Goal: Task Accomplishment & Management: Manage account settings

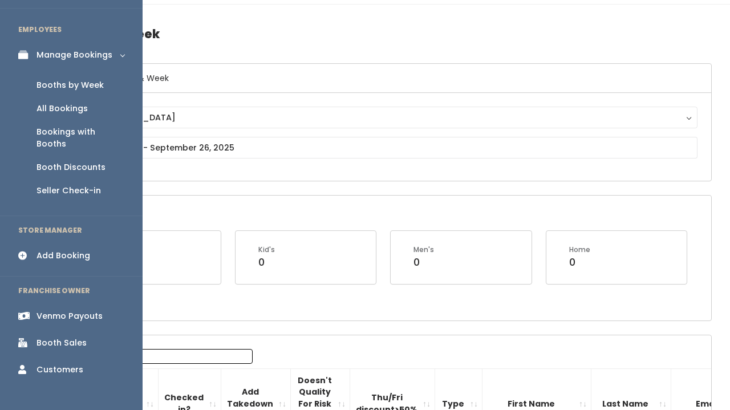
scroll to position [0, 320]
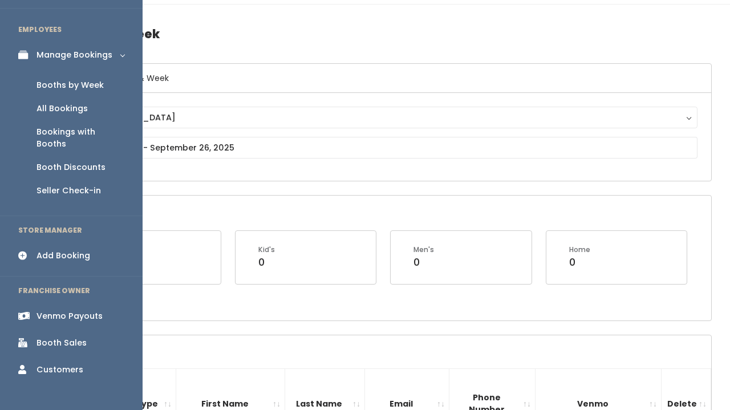
click at [67, 337] on div "Booth Sales" at bounding box center [61, 343] width 50 height 12
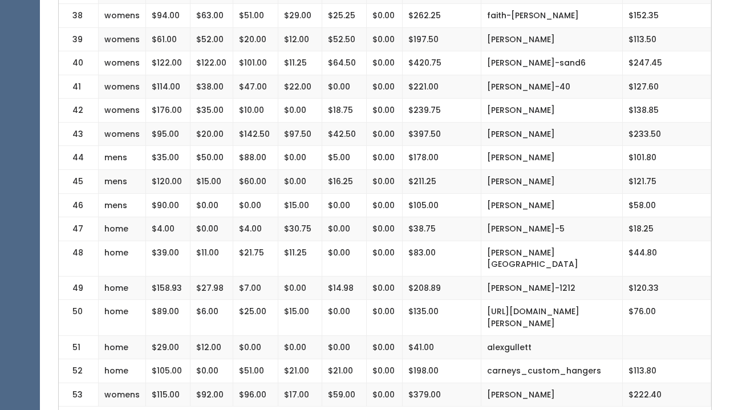
scroll to position [1206, 0]
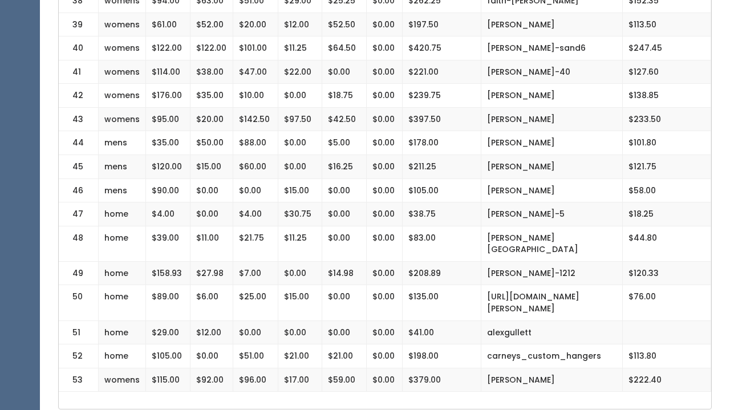
click at [349, 285] on td "$0.00" at bounding box center [344, 302] width 44 height 35
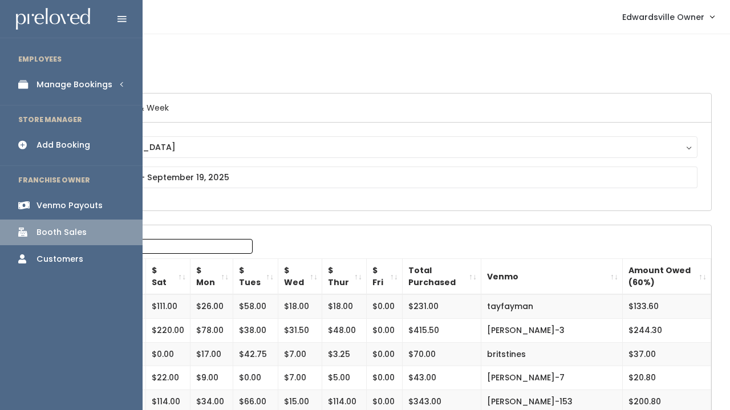
scroll to position [0, 0]
click at [63, 83] on div "Manage Bookings" at bounding box center [74, 85] width 76 height 12
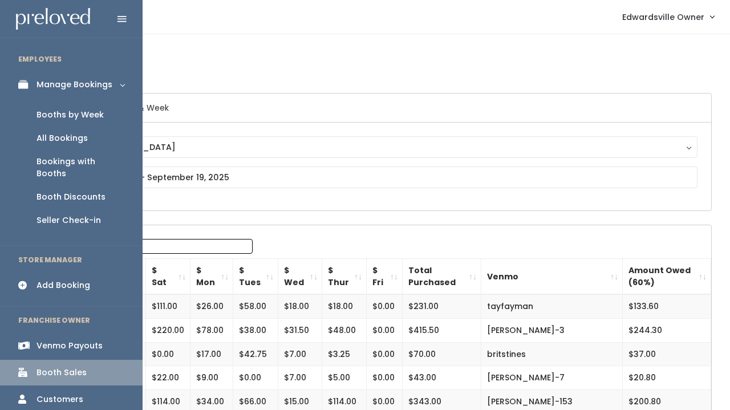
click at [68, 191] on div "Booth Discounts" at bounding box center [70, 197] width 69 height 12
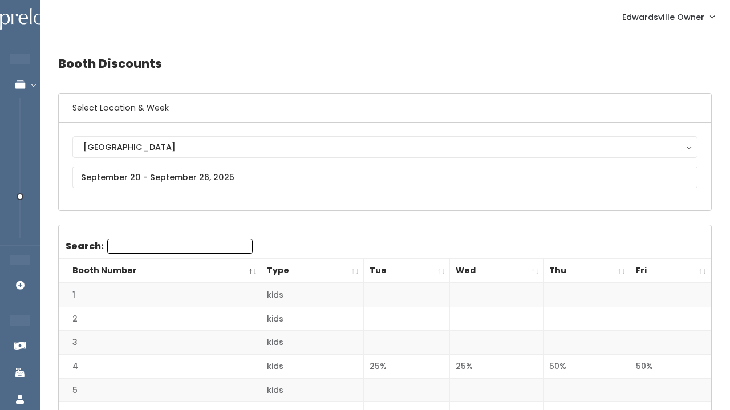
scroll to position [25, 0]
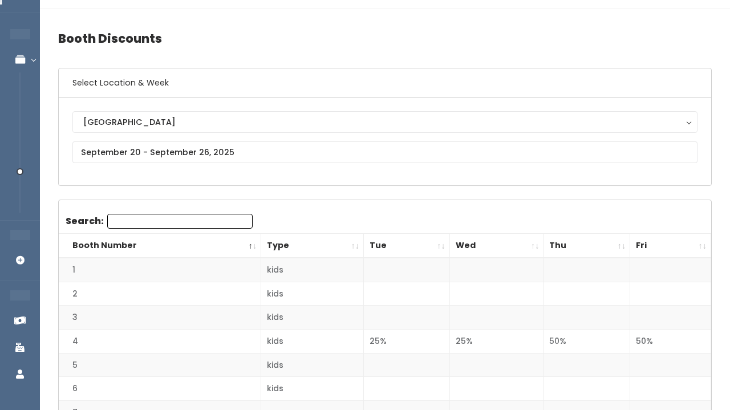
click at [168, 165] on div "Edwardsville Edwardsville" at bounding box center [384, 141] width 625 height 60
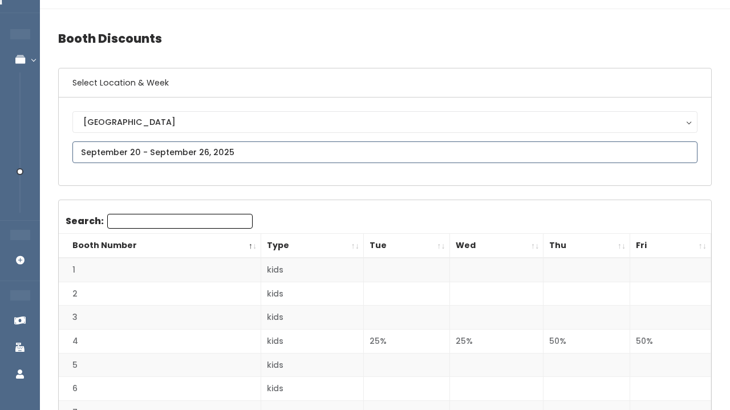
click at [168, 156] on input "text" at bounding box center [384, 152] width 625 height 22
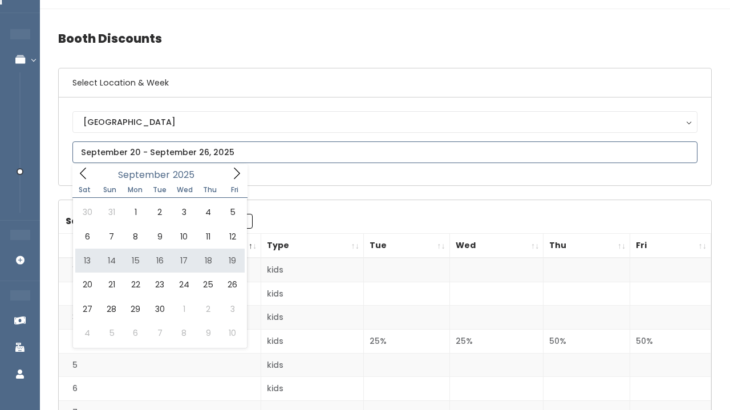
type input "September 13 to September 19"
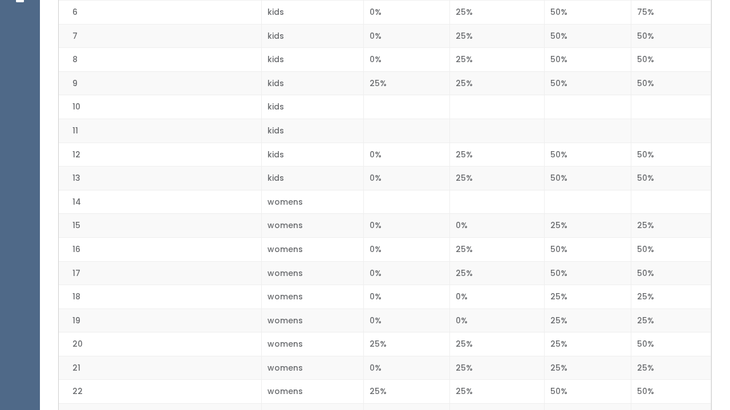
scroll to position [403, 0]
click at [641, 218] on td "25%" at bounding box center [671, 225] width 80 height 24
click at [639, 292] on td "25%" at bounding box center [671, 296] width 80 height 24
click at [639, 307] on td "25%" at bounding box center [671, 319] width 80 height 24
click at [641, 217] on td "25%" at bounding box center [671, 225] width 80 height 24
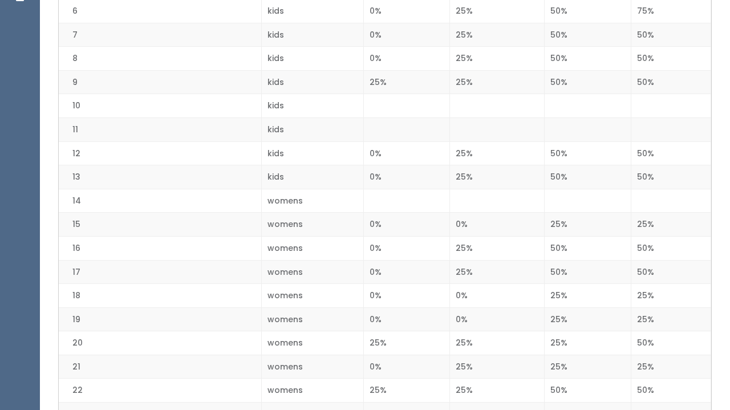
click at [648, 215] on td "25%" at bounding box center [671, 225] width 80 height 24
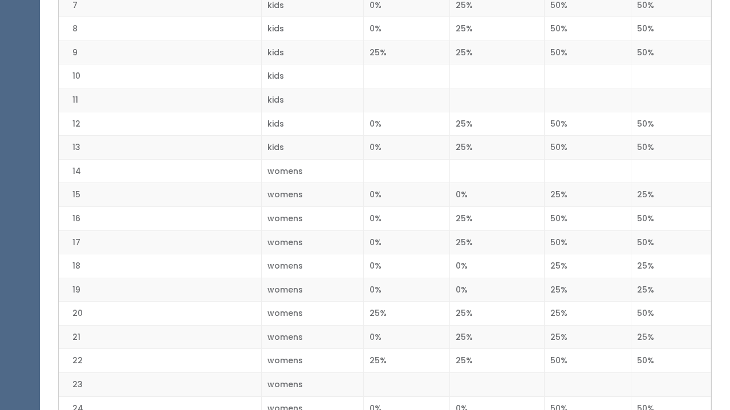
scroll to position [433, 0]
click at [654, 264] on td "25%" at bounding box center [671, 266] width 80 height 24
click at [651, 288] on td "25%" at bounding box center [671, 289] width 80 height 24
click at [656, 330] on td "25%" at bounding box center [671, 336] width 80 height 24
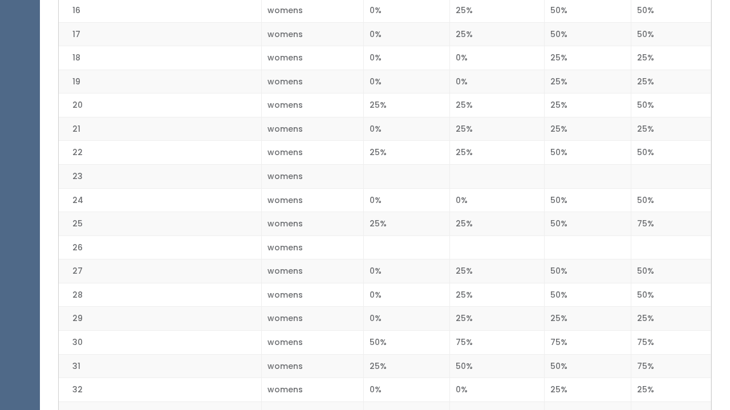
scroll to position [643, 0]
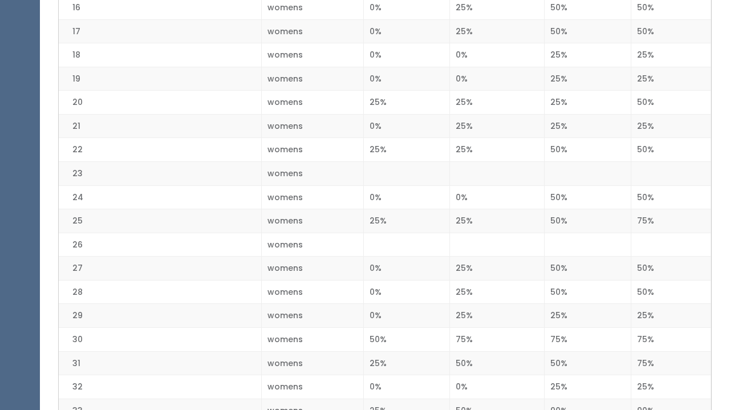
click at [651, 306] on td "25%" at bounding box center [671, 316] width 80 height 24
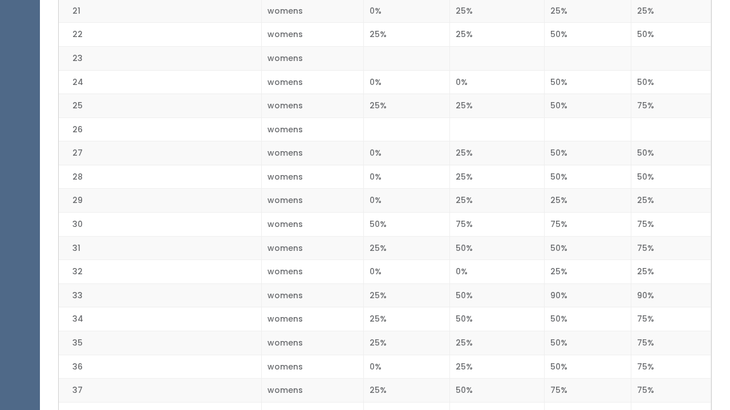
scroll to position [760, 0]
click at [644, 190] on td "25%" at bounding box center [671, 199] width 80 height 24
click at [653, 258] on td "25%" at bounding box center [671, 270] width 80 height 24
click at [657, 258] on td "25%" at bounding box center [671, 270] width 80 height 24
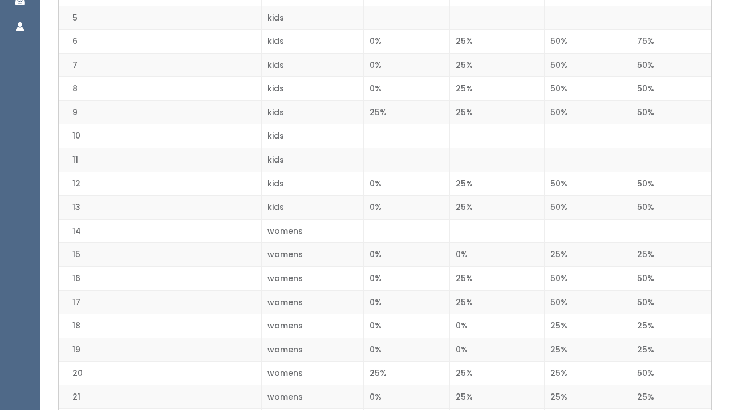
scroll to position [154, 0]
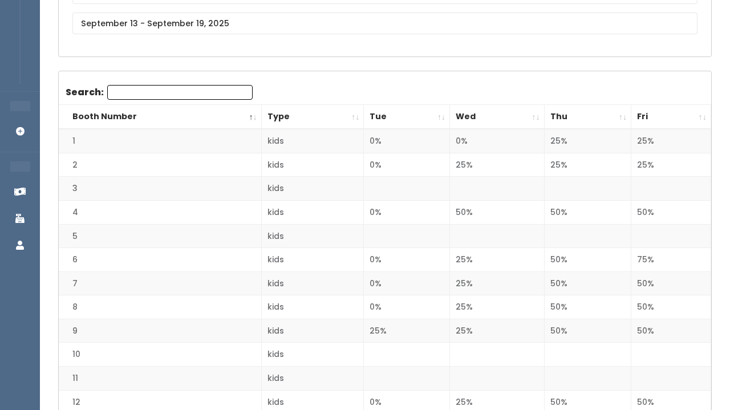
click at [642, 145] on td "25%" at bounding box center [671, 141] width 80 height 24
click at [636, 139] on td "25%" at bounding box center [671, 141] width 80 height 24
click at [639, 157] on td "25%" at bounding box center [671, 165] width 80 height 24
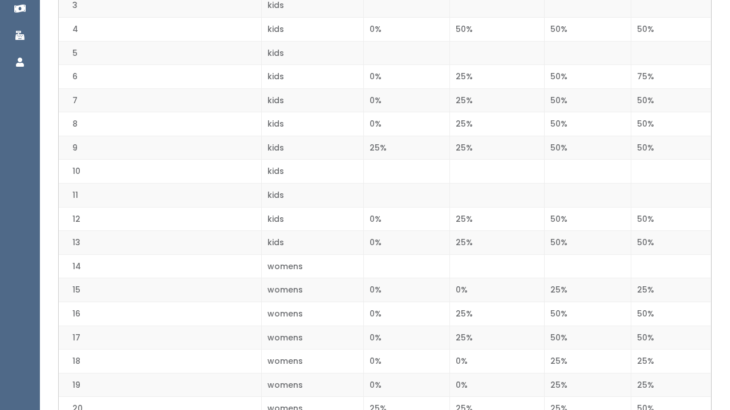
scroll to position [350, 0]
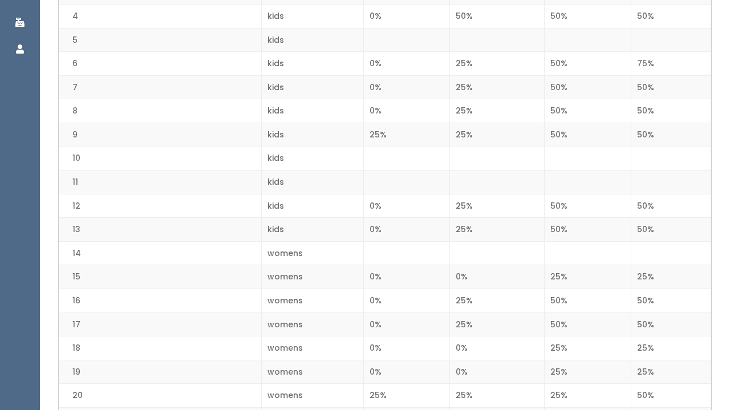
click at [655, 272] on td "25%" at bounding box center [671, 277] width 80 height 24
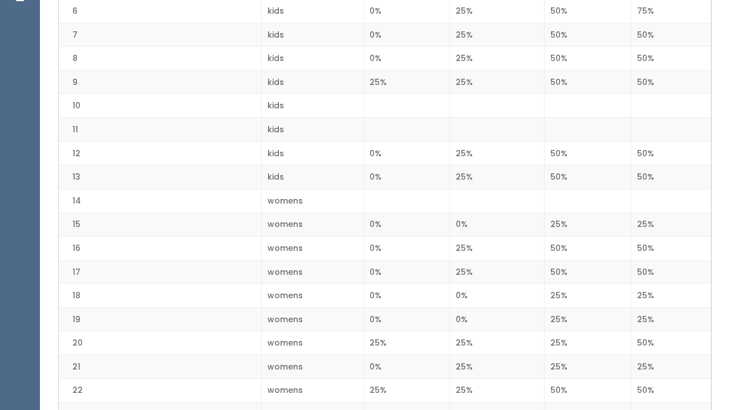
scroll to position [408, 0]
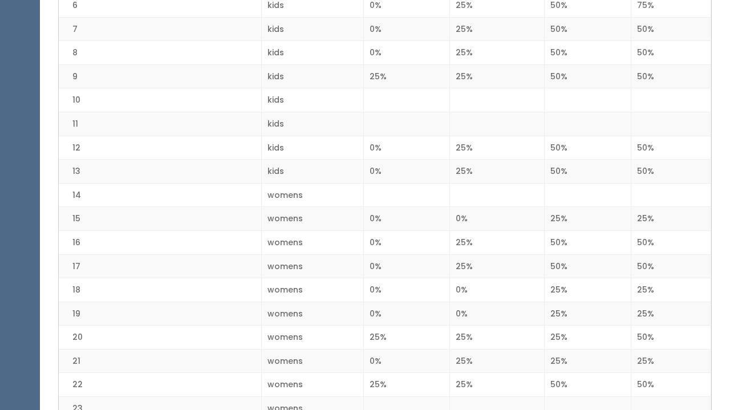
click at [653, 279] on td "25%" at bounding box center [671, 290] width 80 height 24
click at [653, 307] on td "25%" at bounding box center [671, 314] width 80 height 24
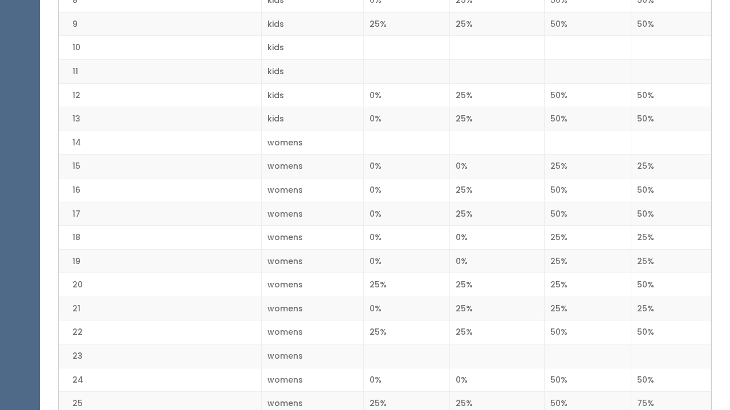
scroll to position [464, 0]
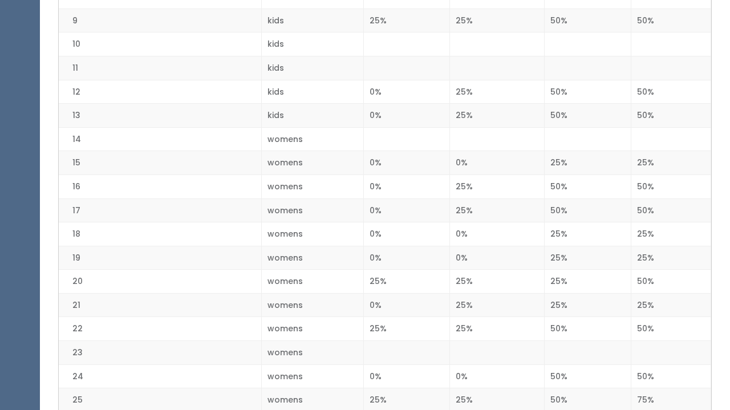
click at [651, 308] on td "25%" at bounding box center [671, 305] width 80 height 24
click at [651, 306] on td "25%" at bounding box center [671, 305] width 80 height 24
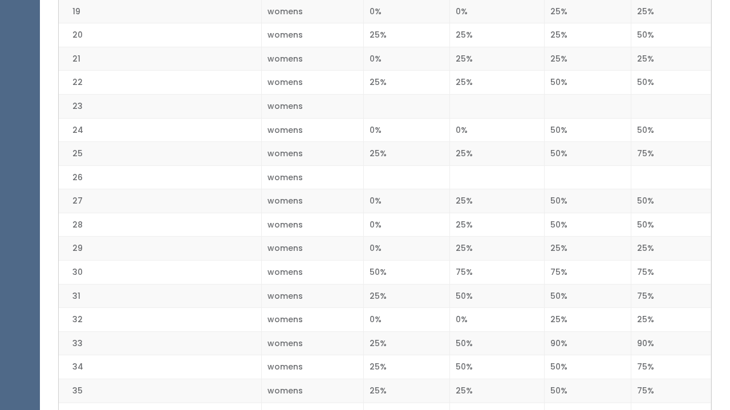
scroll to position [716, 0]
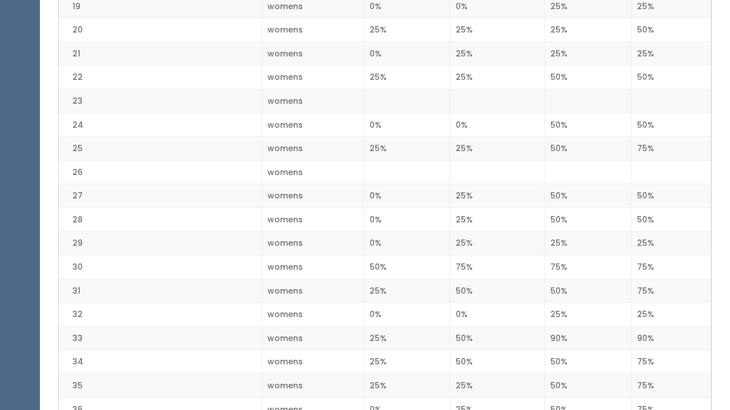
click at [644, 235] on td "25%" at bounding box center [671, 243] width 80 height 24
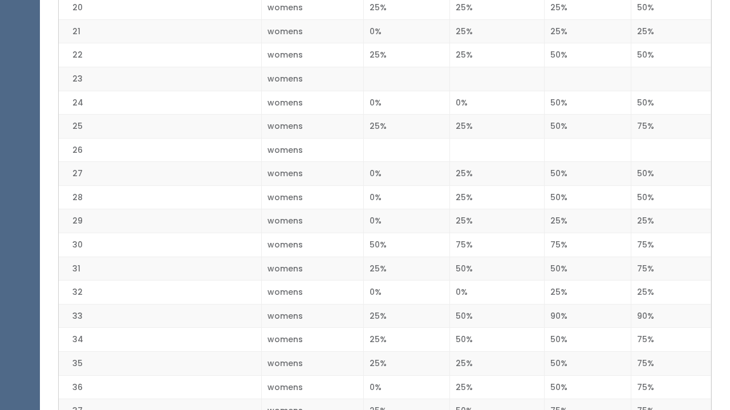
scroll to position [741, 0]
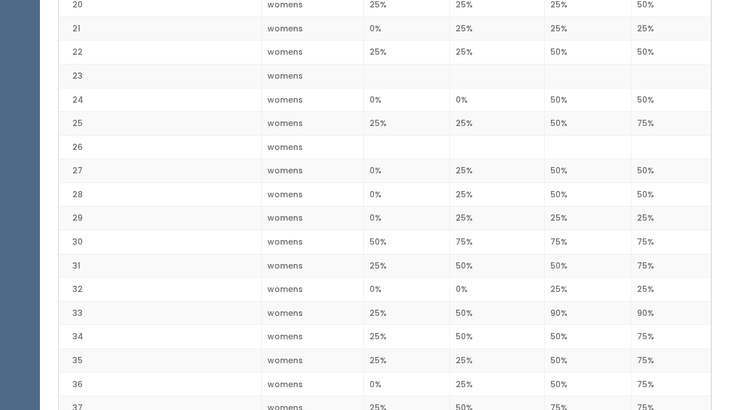
click at [647, 281] on td "25%" at bounding box center [671, 290] width 80 height 24
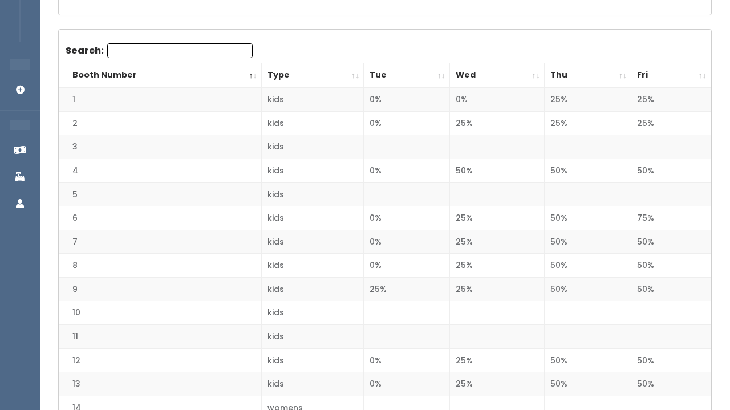
scroll to position [196, 0]
click at [631, 170] on td "50%" at bounding box center [671, 170] width 80 height 24
click at [640, 242] on td "50%" at bounding box center [671, 241] width 80 height 24
click at [643, 259] on td "50%" at bounding box center [671, 265] width 80 height 24
click at [645, 286] on td "50%" at bounding box center [671, 289] width 80 height 24
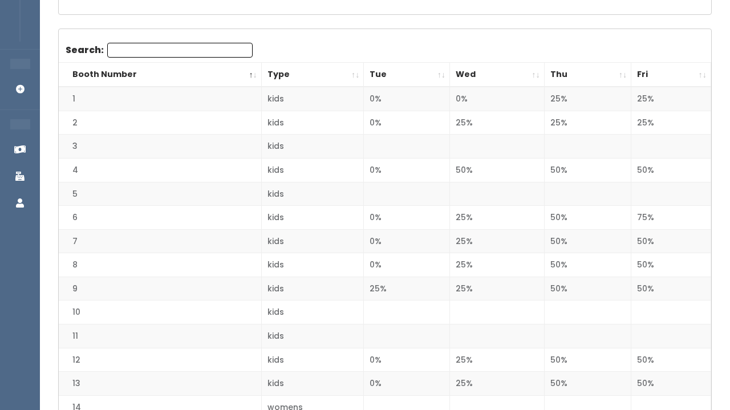
click at [659, 165] on td "50%" at bounding box center [671, 170] width 80 height 24
click at [658, 243] on td "50%" at bounding box center [671, 241] width 80 height 24
click at [657, 258] on td "50%" at bounding box center [671, 265] width 80 height 24
click at [662, 240] on td "50%" at bounding box center [671, 241] width 80 height 24
click at [662, 262] on td "50%" at bounding box center [671, 265] width 80 height 24
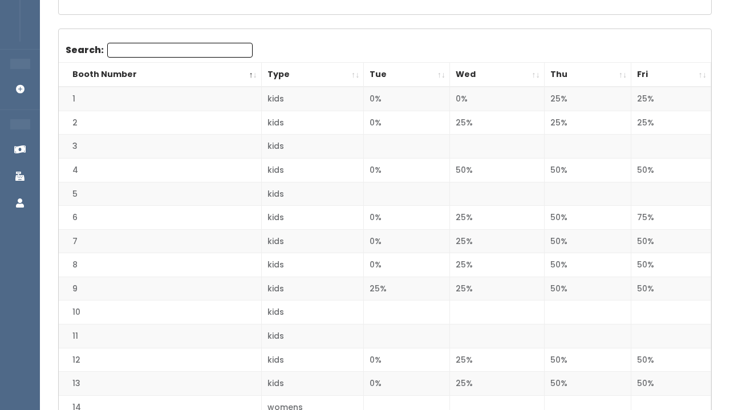
click at [660, 284] on td "50%" at bounding box center [671, 289] width 80 height 24
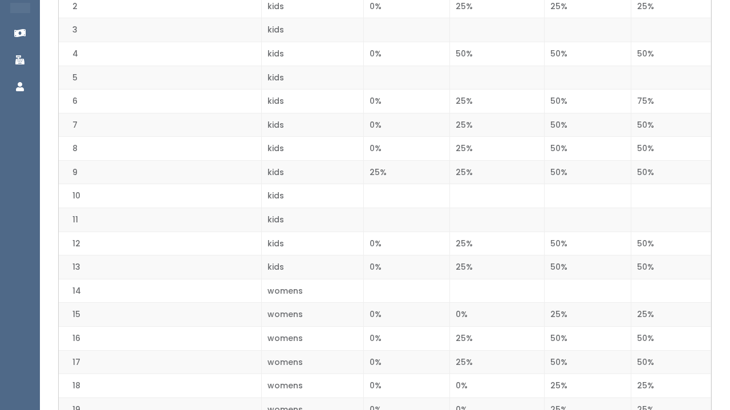
scroll to position [326, 0]
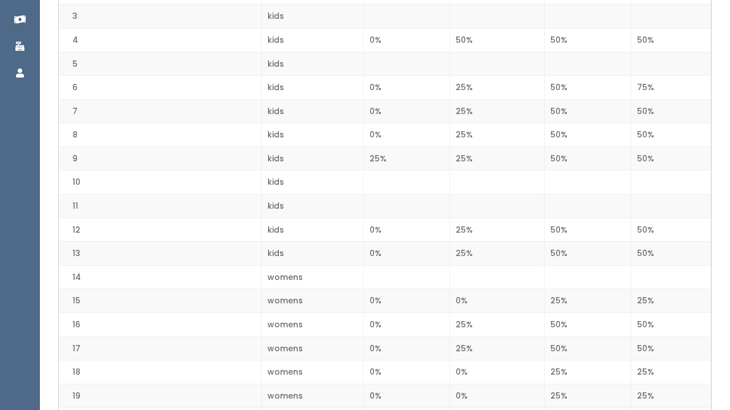
click at [648, 226] on td "50%" at bounding box center [671, 230] width 80 height 24
click at [649, 254] on td "50%" at bounding box center [671, 254] width 80 height 24
click at [631, 233] on td "50%" at bounding box center [671, 230] width 80 height 24
click at [631, 245] on td "50%" at bounding box center [671, 254] width 80 height 24
click at [646, 314] on td "50%" at bounding box center [671, 324] width 80 height 24
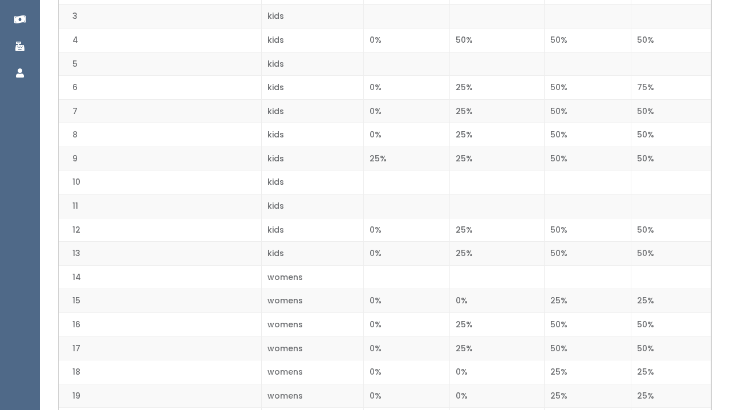
drag, startPoint x: 645, startPoint y: 334, endPoint x: 336, endPoint y: 118, distance: 377.2
click at [635, 336] on td "50%" at bounding box center [671, 348] width 80 height 24
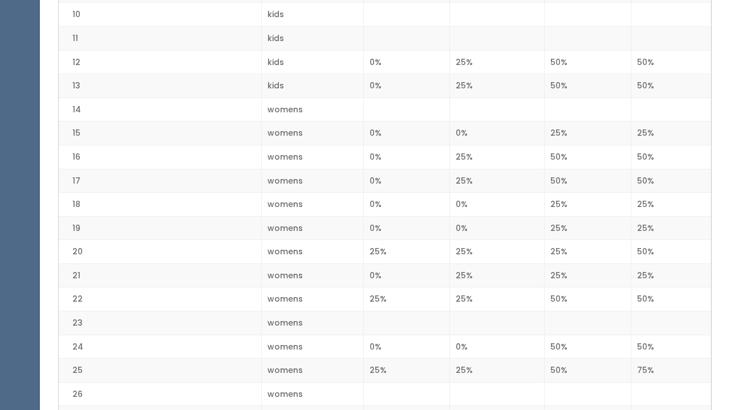
scroll to position [501, 0]
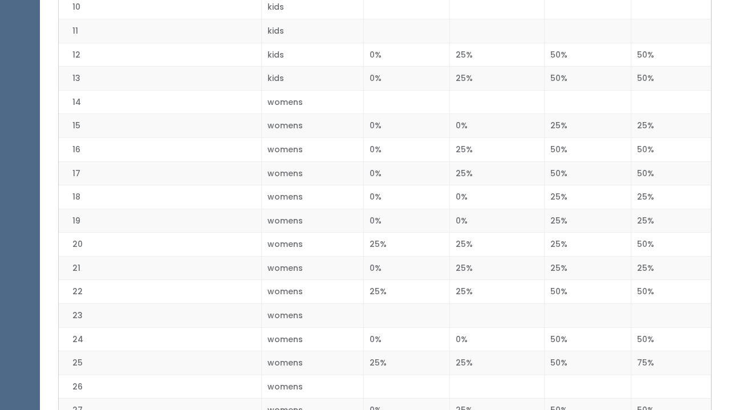
click at [653, 241] on td "50%" at bounding box center [671, 245] width 80 height 24
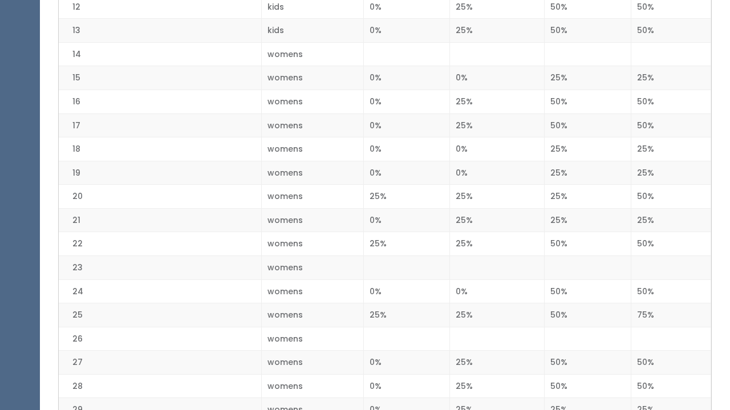
scroll to position [552, 0]
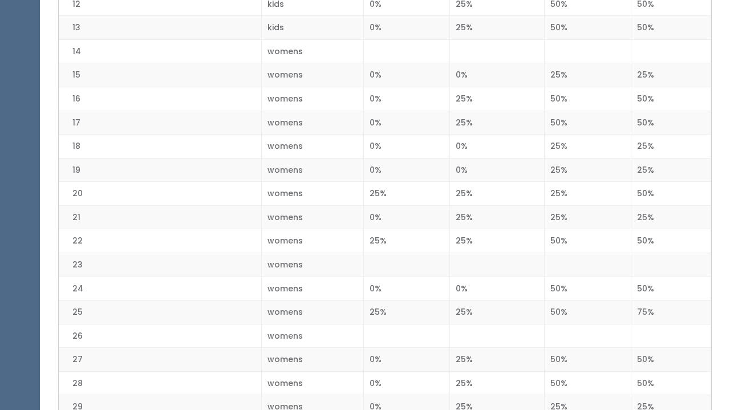
click at [652, 235] on td "50%" at bounding box center [671, 241] width 80 height 24
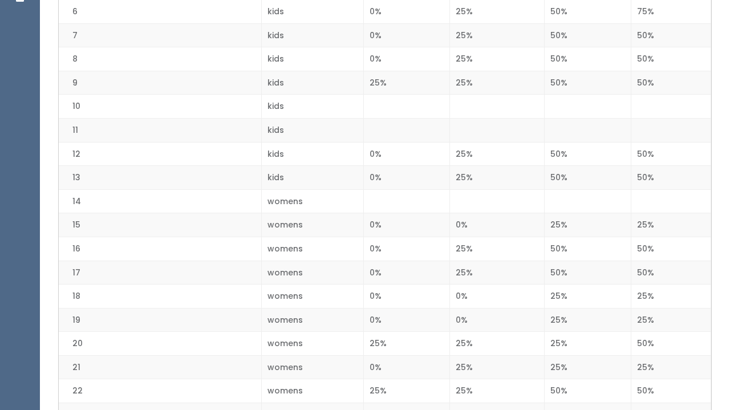
scroll to position [396, 0]
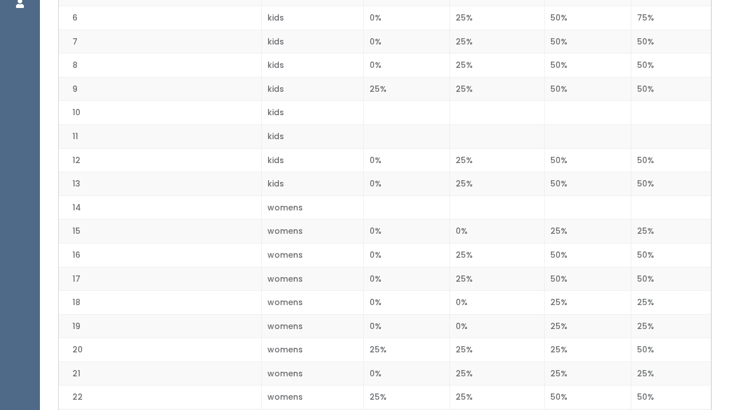
click at [650, 276] on td "50%" at bounding box center [671, 279] width 80 height 24
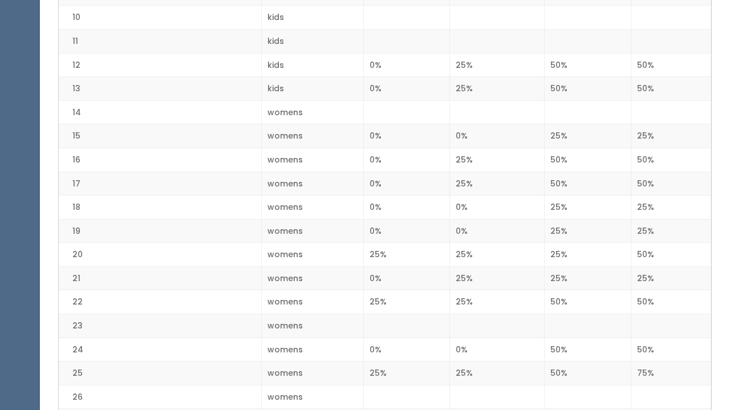
scroll to position [497, 0]
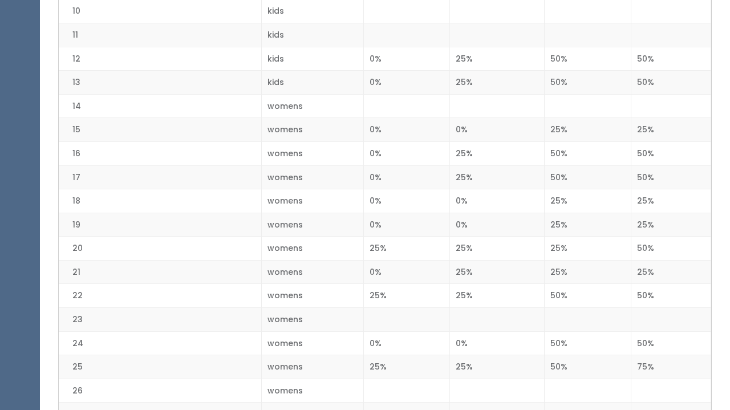
click at [648, 237] on td "50%" at bounding box center [671, 249] width 80 height 24
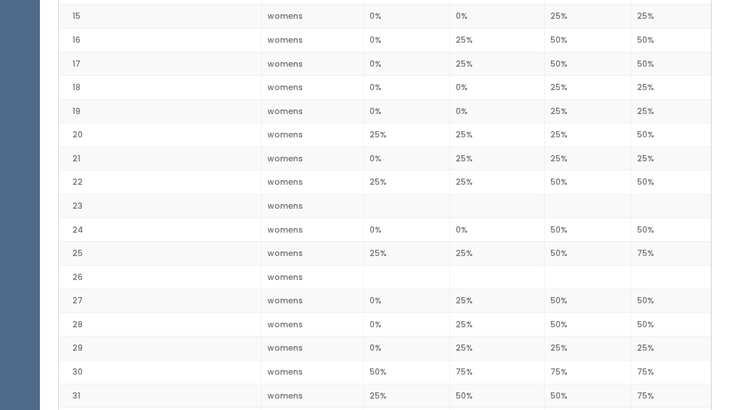
scroll to position [614, 0]
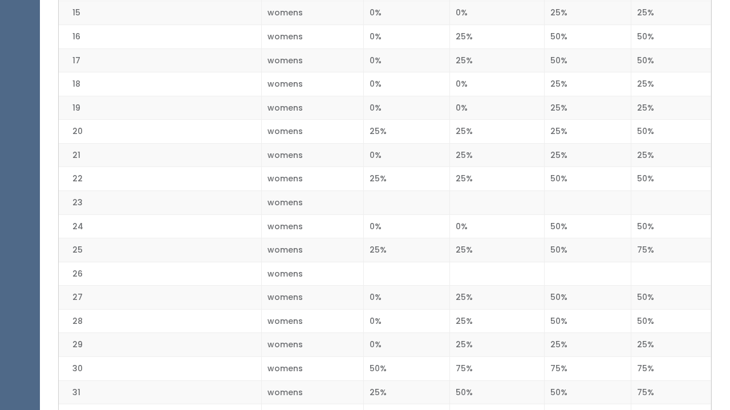
click at [652, 220] on td "50%" at bounding box center [671, 226] width 80 height 24
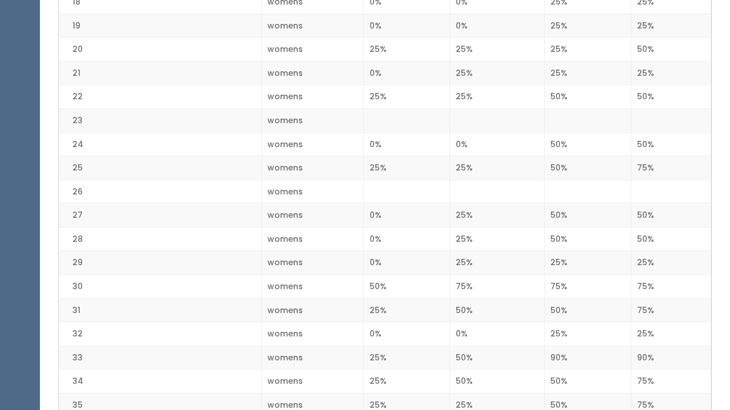
scroll to position [699, 0]
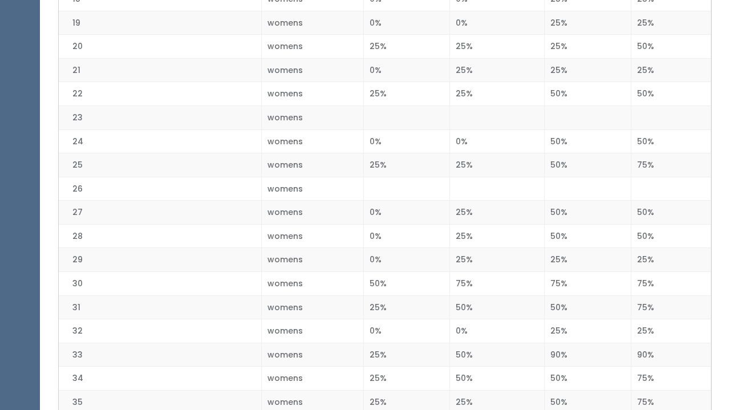
click at [656, 206] on td "50%" at bounding box center [671, 213] width 80 height 24
click at [656, 237] on td "50%" at bounding box center [671, 236] width 80 height 24
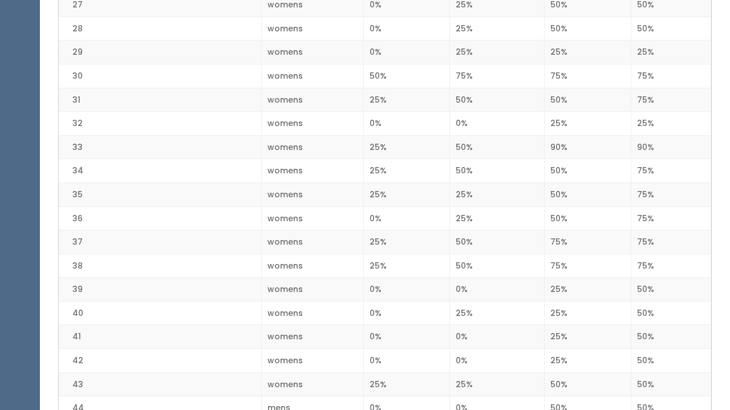
scroll to position [918, 0]
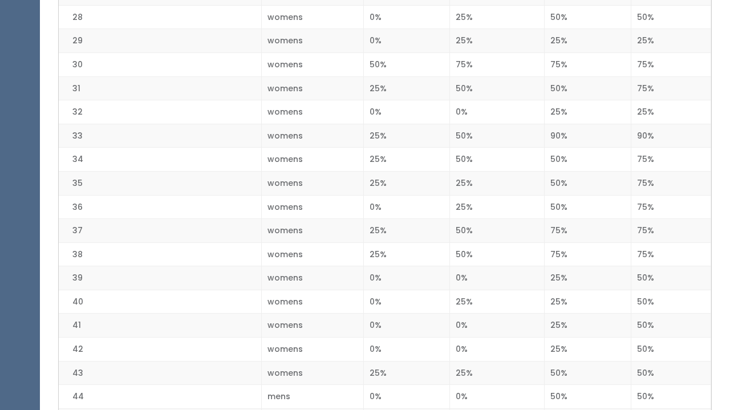
click at [648, 266] on td "50%" at bounding box center [671, 278] width 80 height 24
click at [648, 290] on td "50%" at bounding box center [671, 302] width 80 height 24
click at [652, 314] on td "50%" at bounding box center [671, 326] width 80 height 24
click at [652, 337] on td "50%" at bounding box center [671, 349] width 80 height 24
click at [651, 361] on td "50%" at bounding box center [671, 373] width 80 height 24
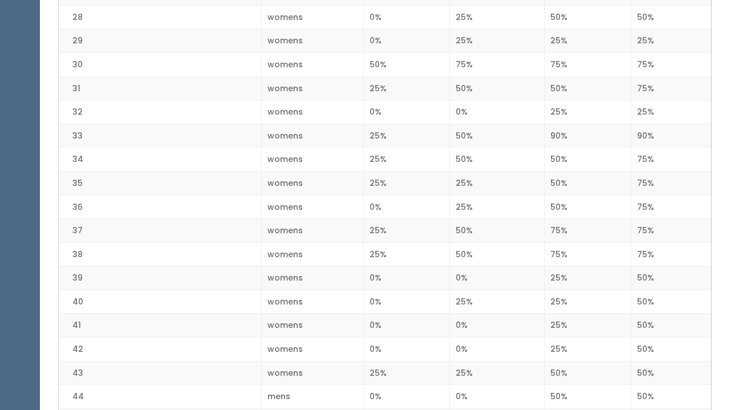
click at [649, 385] on td "50%" at bounding box center [671, 397] width 80 height 24
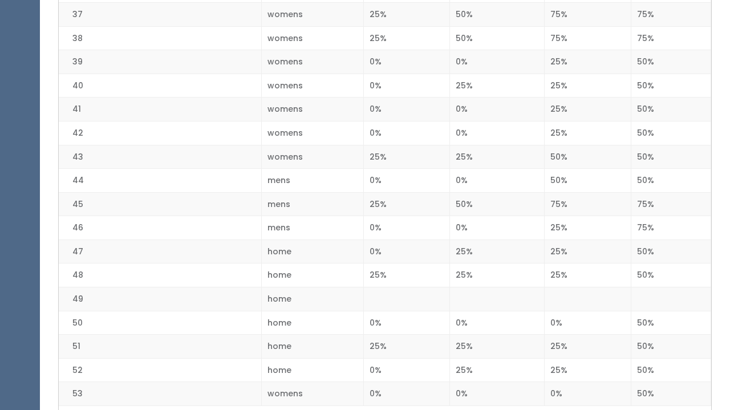
scroll to position [1135, 0]
click at [653, 168] on td "50%" at bounding box center [671, 180] width 80 height 24
click at [660, 239] on td "50%" at bounding box center [671, 250] width 80 height 24
click at [660, 262] on td "50%" at bounding box center [671, 274] width 80 height 24
click at [656, 310] on td "50%" at bounding box center [671, 322] width 80 height 24
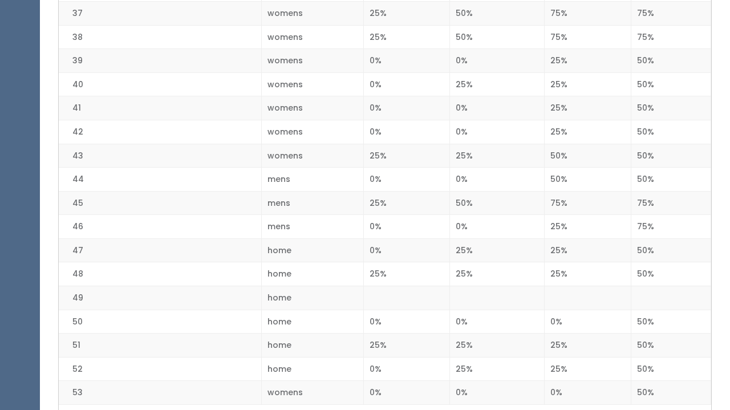
click at [656, 334] on td "50%" at bounding box center [671, 346] width 80 height 24
click at [643, 238] on td "50%" at bounding box center [671, 250] width 80 height 24
click at [645, 262] on td "50%" at bounding box center [671, 274] width 80 height 24
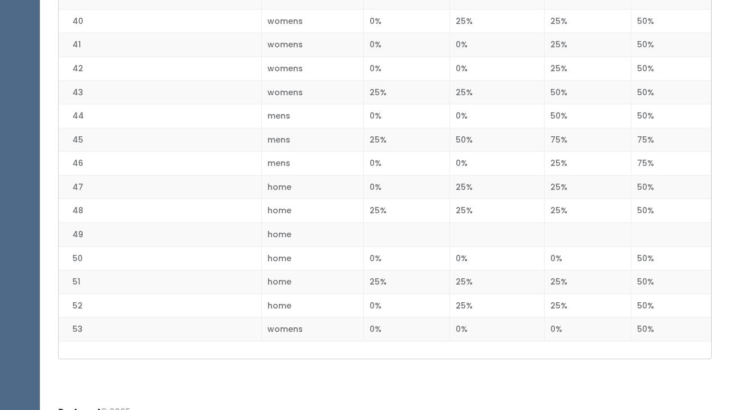
scroll to position [1198, 0]
click at [668, 251] on td "50%" at bounding box center [671, 259] width 80 height 24
click at [659, 271] on td "50%" at bounding box center [671, 283] width 80 height 24
click at [656, 294] on td "50%" at bounding box center [671, 306] width 80 height 24
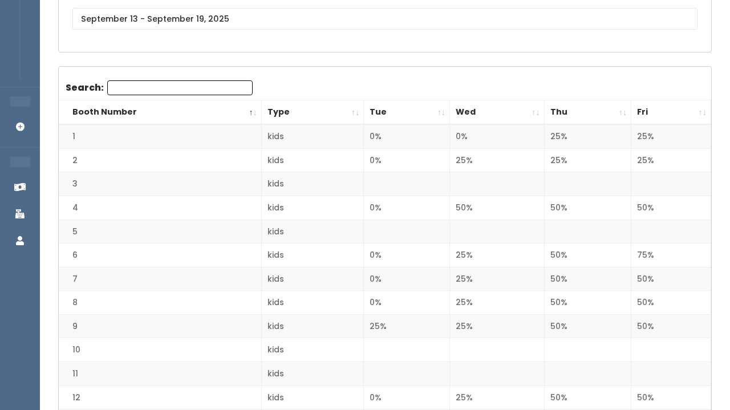
scroll to position [169, 0]
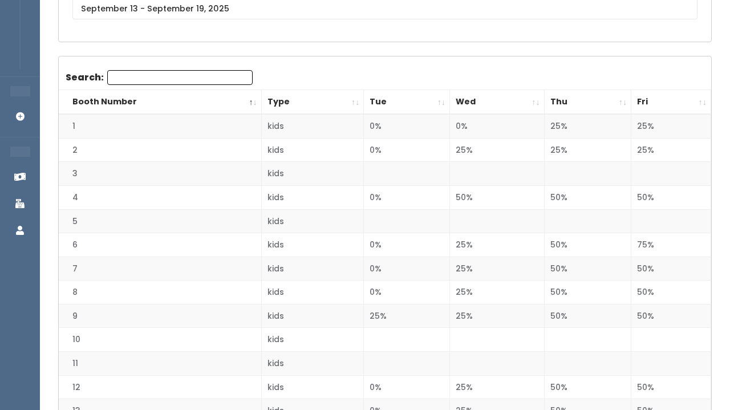
click at [658, 197] on td "50%" at bounding box center [671, 198] width 80 height 24
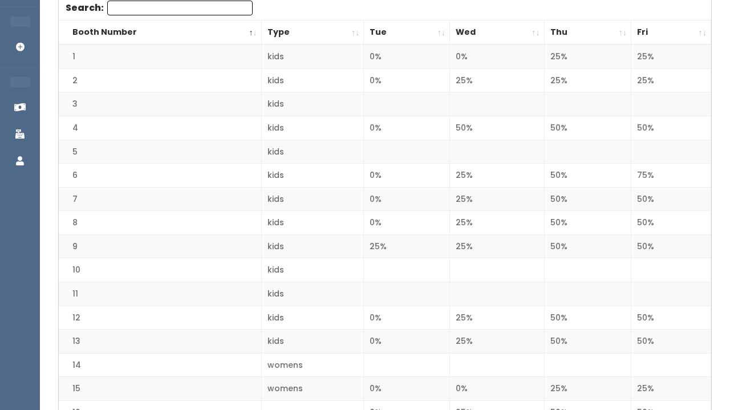
scroll to position [247, 0]
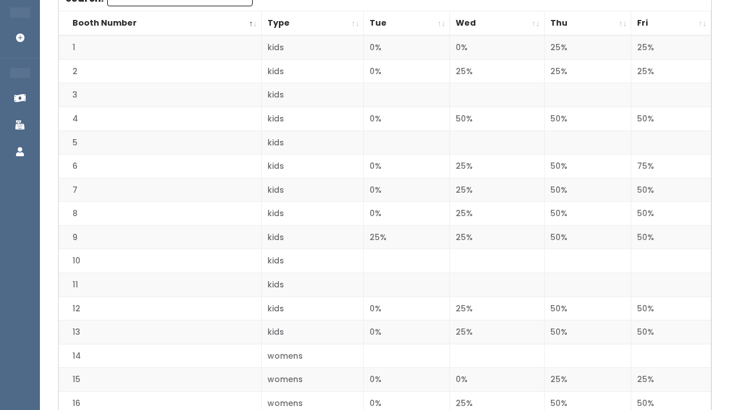
click at [651, 188] on td "50%" at bounding box center [671, 190] width 80 height 24
click at [650, 209] on td "50%" at bounding box center [671, 214] width 80 height 24
click at [650, 231] on td "50%" at bounding box center [671, 237] width 80 height 24
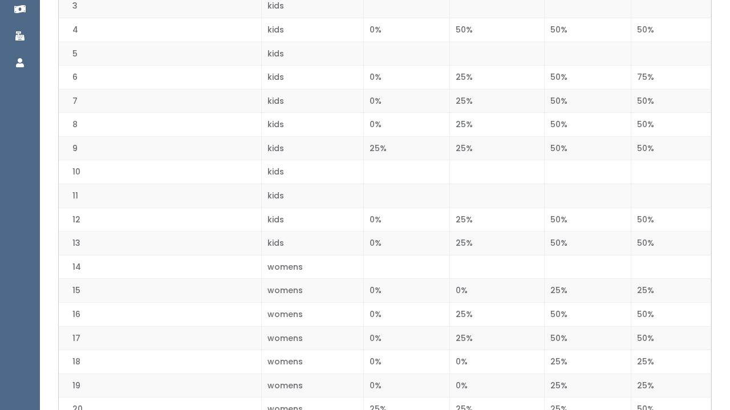
scroll to position [341, 0]
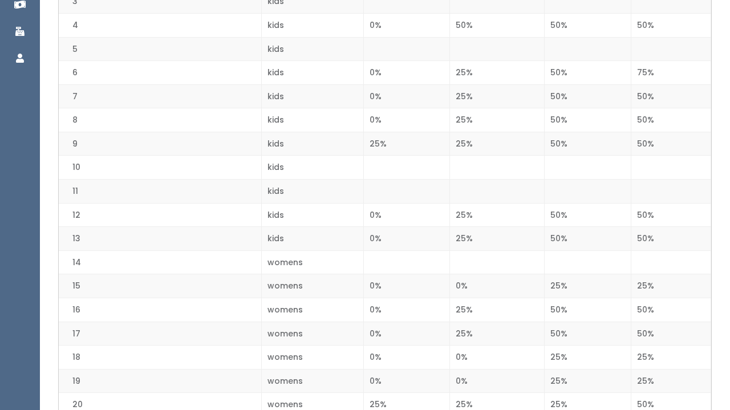
click at [648, 220] on td "50%" at bounding box center [671, 215] width 80 height 24
click at [648, 233] on td "50%" at bounding box center [671, 239] width 80 height 24
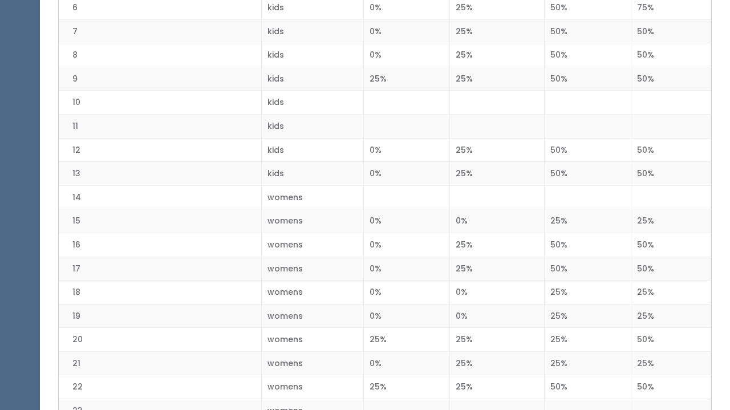
scroll to position [418, 0]
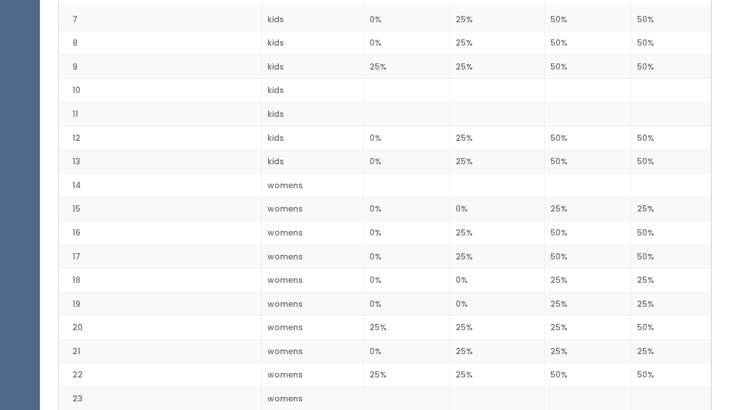
click at [648, 233] on td "50%" at bounding box center [671, 233] width 80 height 24
click at [648, 252] on td "50%" at bounding box center [671, 257] width 80 height 24
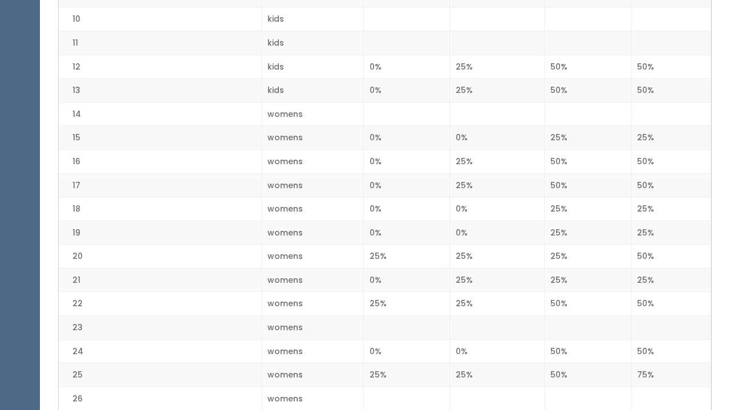
click at [643, 254] on td "50%" at bounding box center [671, 257] width 80 height 24
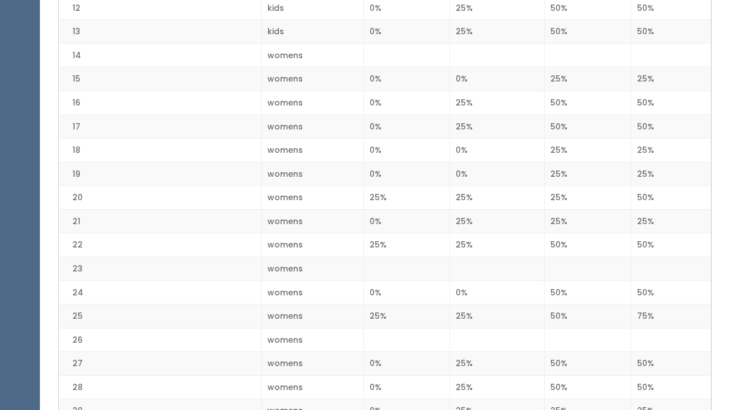
scroll to position [551, 0]
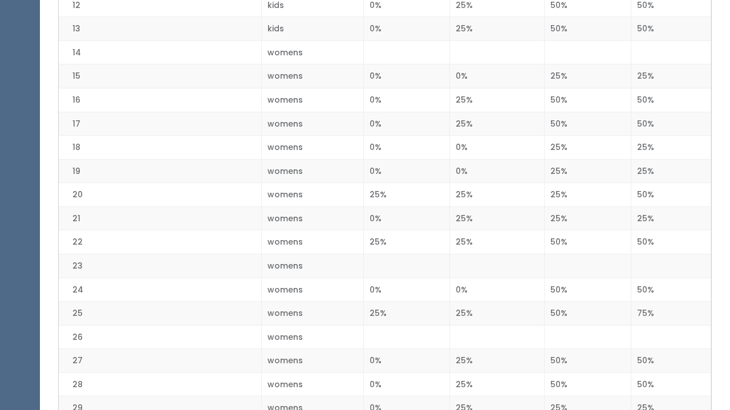
click at [643, 242] on td "50%" at bounding box center [671, 242] width 80 height 24
click at [641, 281] on td "50%" at bounding box center [671, 290] width 80 height 24
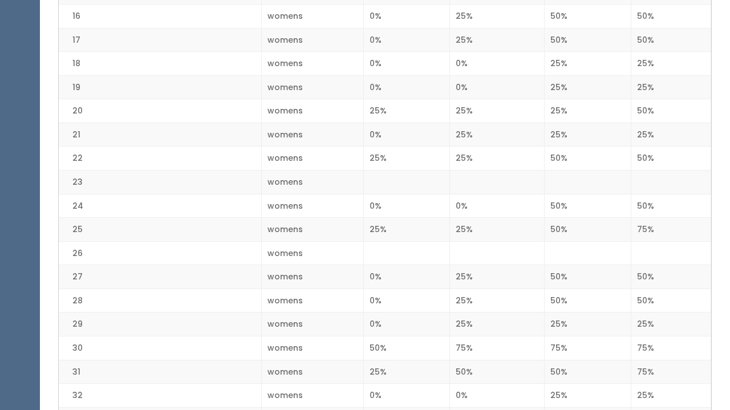
scroll to position [637, 0]
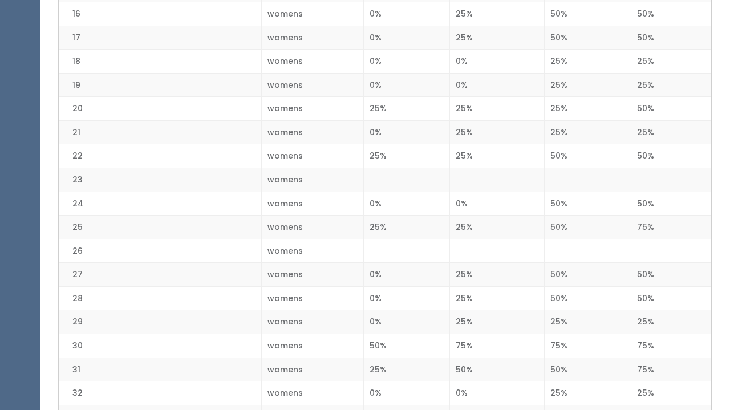
click at [643, 265] on td "50%" at bounding box center [671, 275] width 80 height 24
click at [643, 286] on td "50%" at bounding box center [671, 298] width 80 height 24
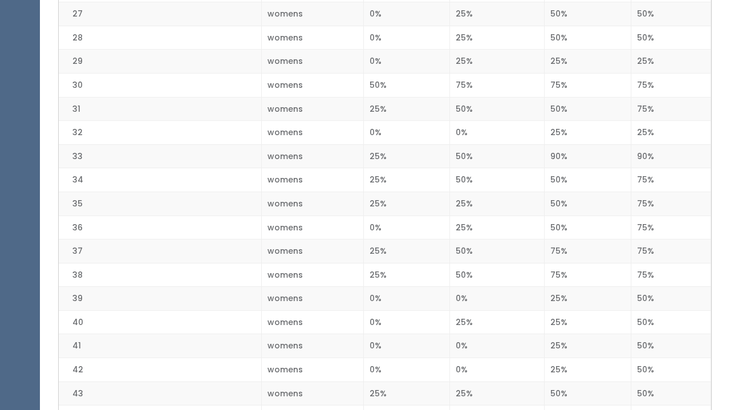
scroll to position [908, 0]
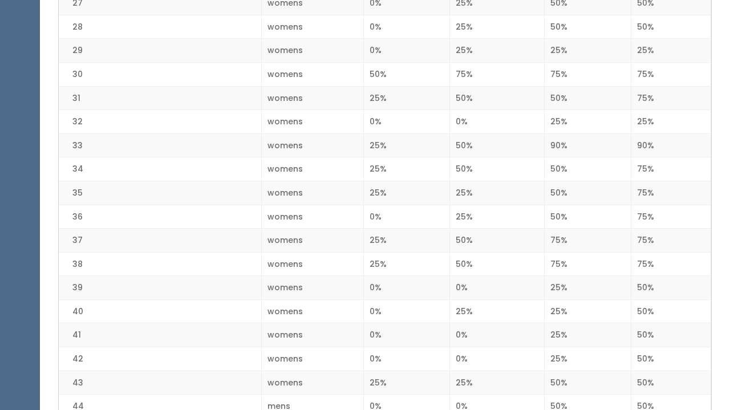
click at [648, 278] on td "50%" at bounding box center [671, 288] width 80 height 24
click at [648, 300] on td "50%" at bounding box center [671, 311] width 80 height 24
click at [649, 325] on td "50%" at bounding box center [671, 335] width 80 height 24
click at [649, 350] on td "50%" at bounding box center [671, 359] width 80 height 24
click at [649, 371] on td "50%" at bounding box center [671, 383] width 80 height 24
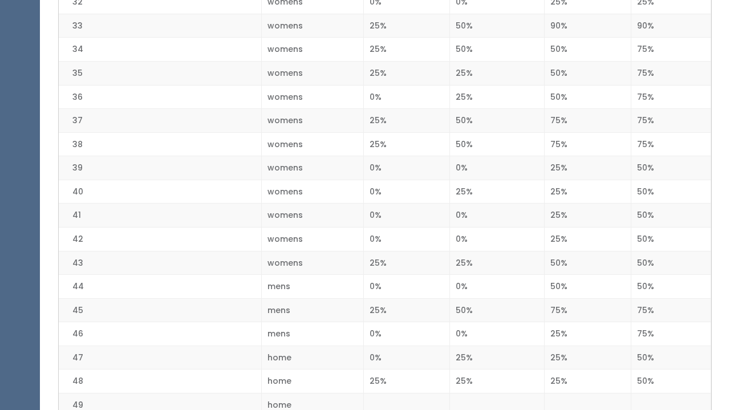
scroll to position [1029, 0]
click at [648, 274] on td "50%" at bounding box center [671, 286] width 80 height 24
click at [649, 349] on td "50%" at bounding box center [671, 357] width 80 height 24
click at [649, 369] on td "50%" at bounding box center [671, 381] width 80 height 24
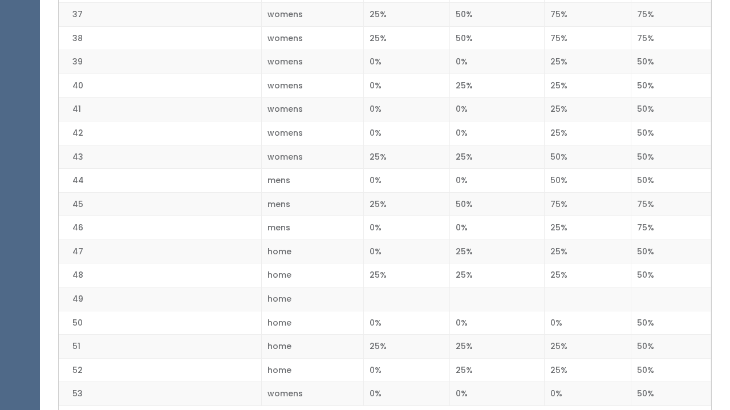
scroll to position [1142, 0]
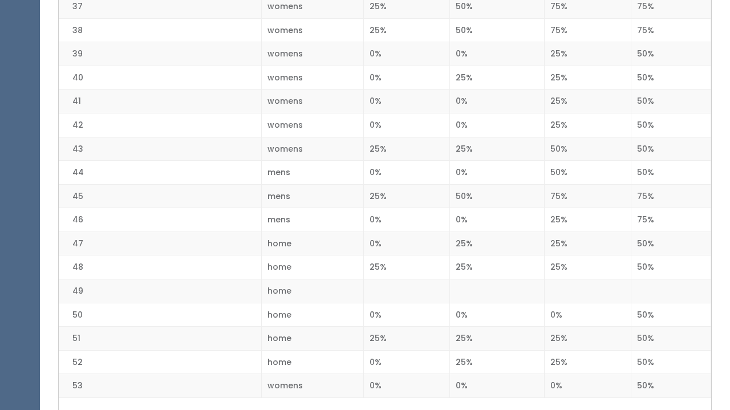
click at [647, 303] on td "50%" at bounding box center [671, 315] width 80 height 24
click at [647, 327] on td "50%" at bounding box center [671, 339] width 80 height 24
click at [647, 350] on td "50%" at bounding box center [671, 362] width 80 height 24
click at [647, 374] on td "50%" at bounding box center [671, 386] width 80 height 24
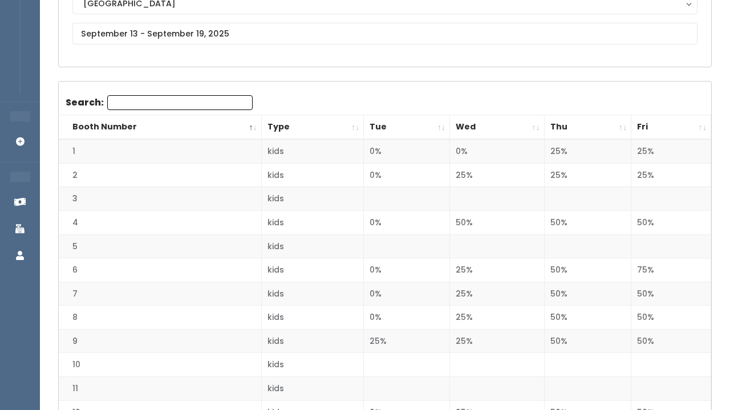
scroll to position [145, 0]
click at [644, 151] on td "25%" at bounding box center [671, 150] width 80 height 24
click at [644, 168] on td "25%" at bounding box center [671, 174] width 80 height 24
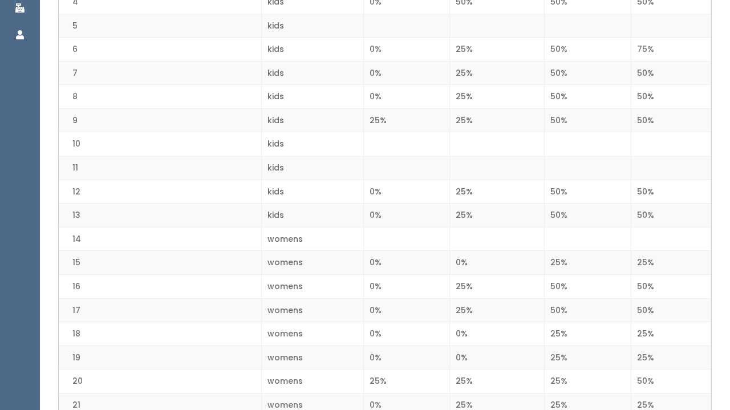
scroll to position [368, 0]
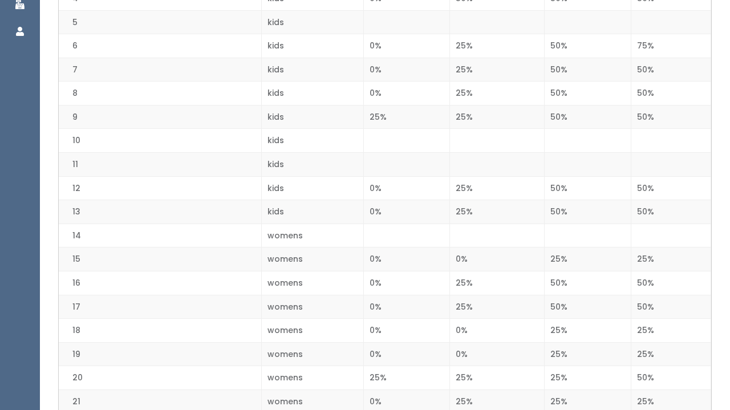
click at [641, 266] on td "25%" at bounding box center [671, 259] width 80 height 24
click at [641, 258] on td "25%" at bounding box center [671, 259] width 80 height 24
click at [651, 324] on td "25%" at bounding box center [671, 331] width 80 height 24
click at [650, 352] on td "25%" at bounding box center [671, 354] width 80 height 24
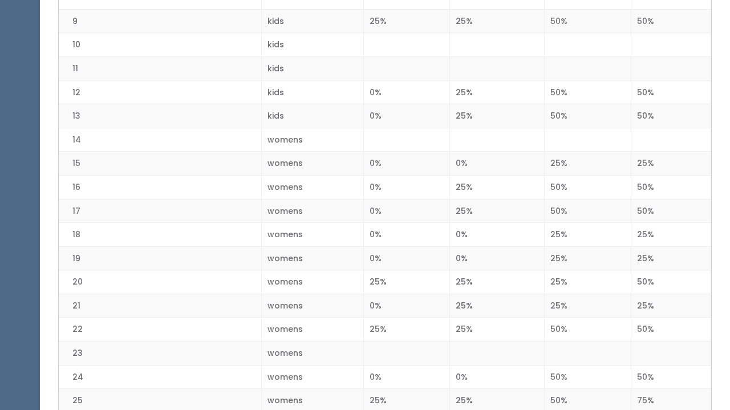
scroll to position [466, 0]
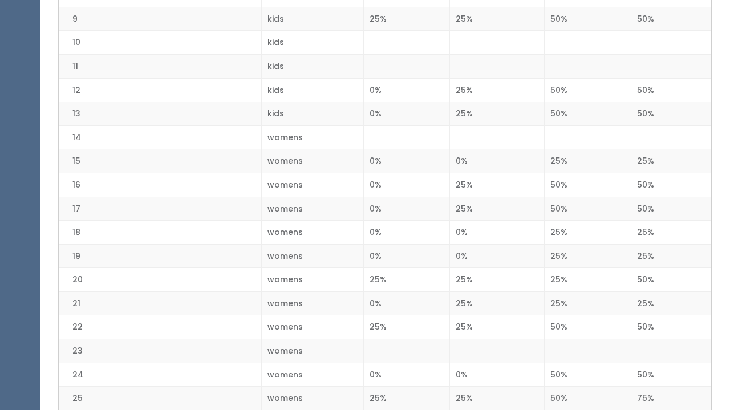
click at [645, 292] on td "25%" at bounding box center [671, 303] width 80 height 24
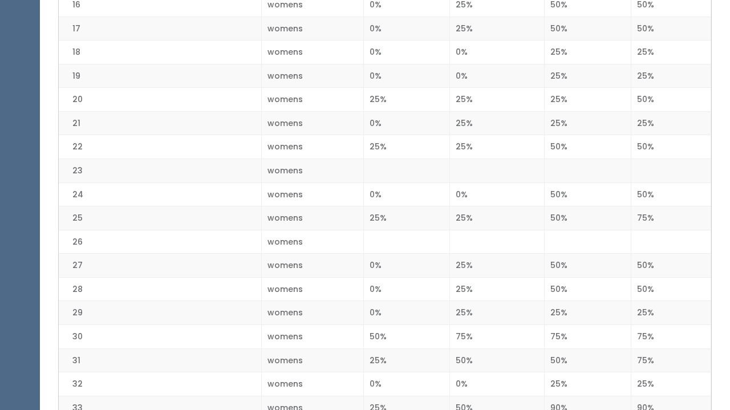
scroll to position [647, 0]
click at [645, 300] on td "25%" at bounding box center [671, 312] width 80 height 24
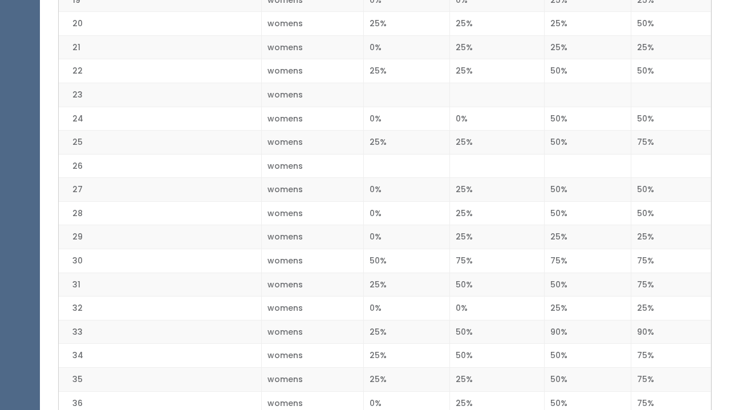
scroll to position [723, 0]
click at [645, 299] on td "25%" at bounding box center [671, 307] width 80 height 24
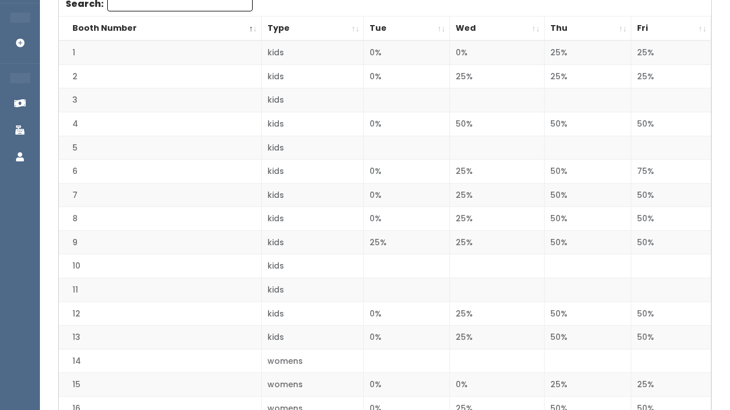
scroll to position [246, 0]
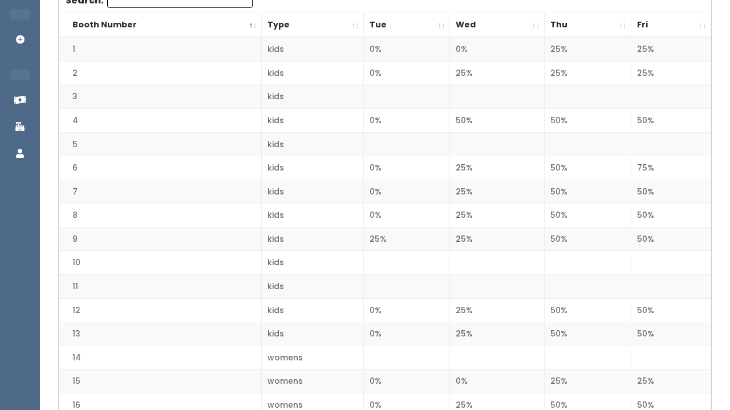
click at [652, 170] on td "75%" at bounding box center [671, 168] width 80 height 24
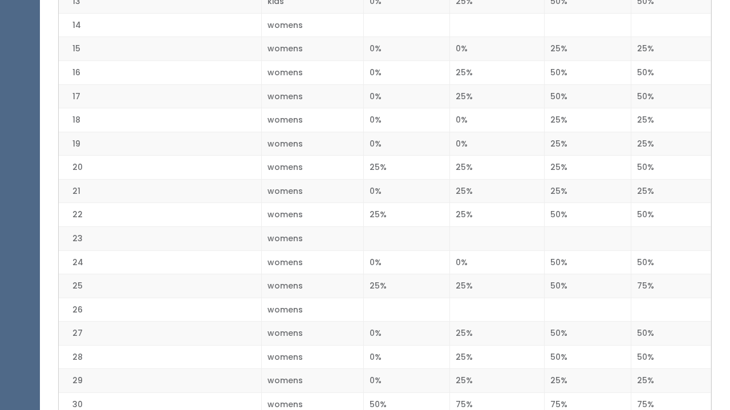
scroll to position [590, 0]
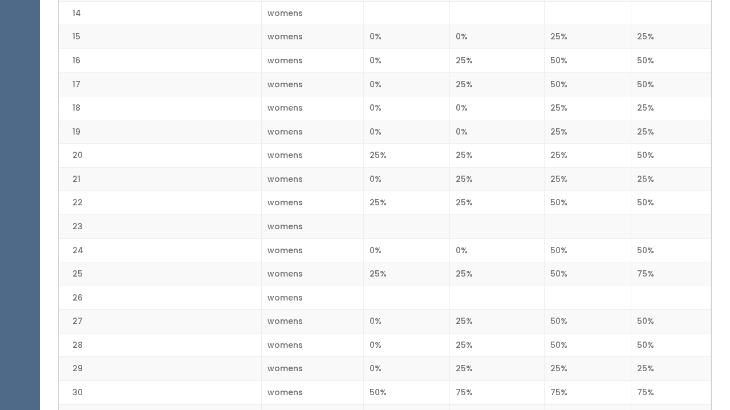
click at [649, 265] on td "75%" at bounding box center [671, 274] width 80 height 24
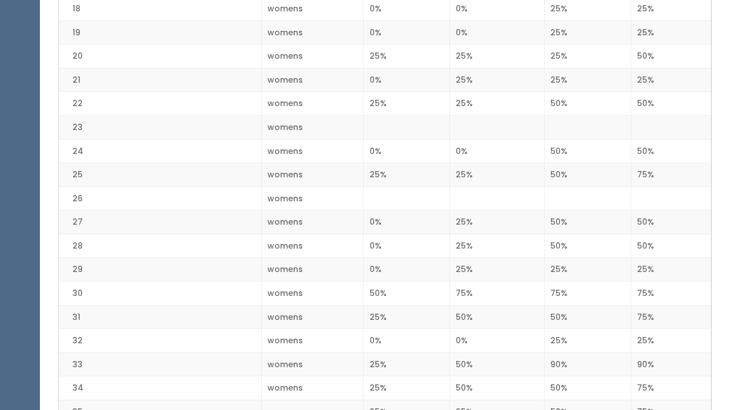
scroll to position [694, 0]
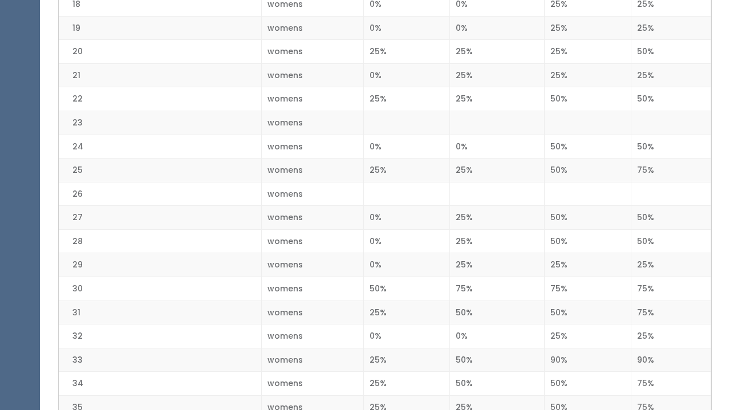
click at [676, 162] on td "75%" at bounding box center [671, 170] width 80 height 24
click at [653, 257] on td "25%" at bounding box center [671, 265] width 80 height 24
click at [659, 161] on td "75%" at bounding box center [671, 170] width 80 height 24
click at [656, 281] on td "75%" at bounding box center [671, 289] width 80 height 24
click at [656, 300] on td "75%" at bounding box center [671, 312] width 80 height 24
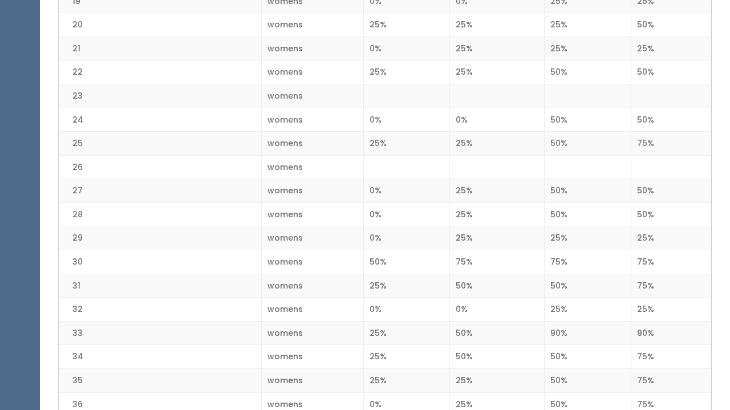
scroll to position [728, 0]
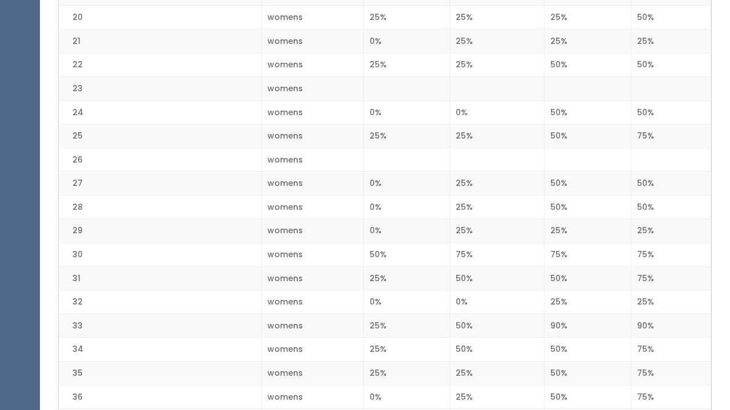
click at [642, 245] on td "75%" at bounding box center [671, 255] width 80 height 24
click at [643, 274] on td "75%" at bounding box center [671, 278] width 80 height 24
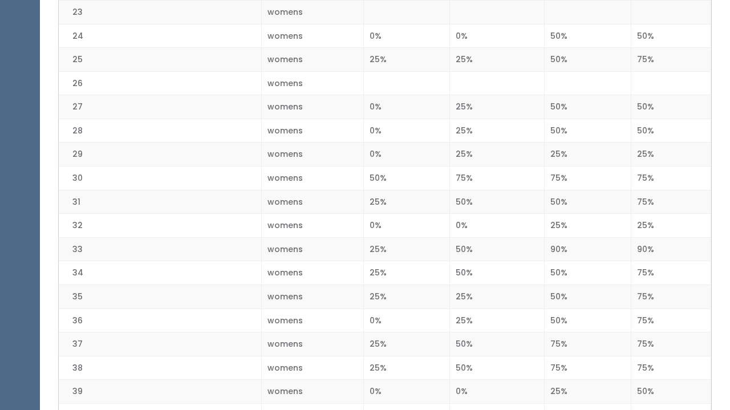
scroll to position [811, 0]
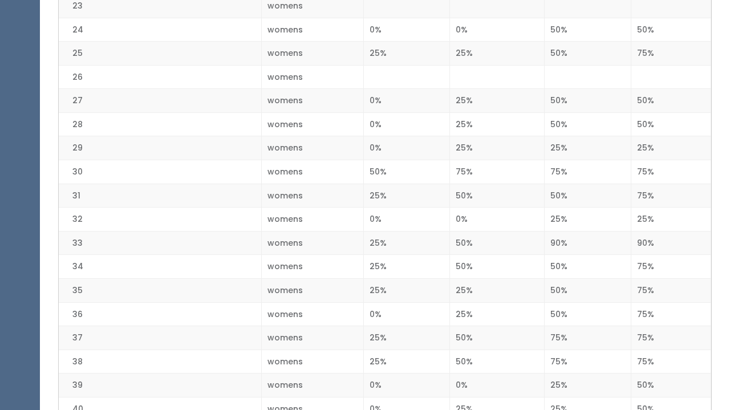
click at [651, 257] on td "75%" at bounding box center [671, 267] width 80 height 24
click at [651, 278] on td "75%" at bounding box center [671, 290] width 80 height 24
click at [651, 303] on td "75%" at bounding box center [671, 314] width 80 height 24
click at [651, 326] on td "75%" at bounding box center [671, 338] width 80 height 24
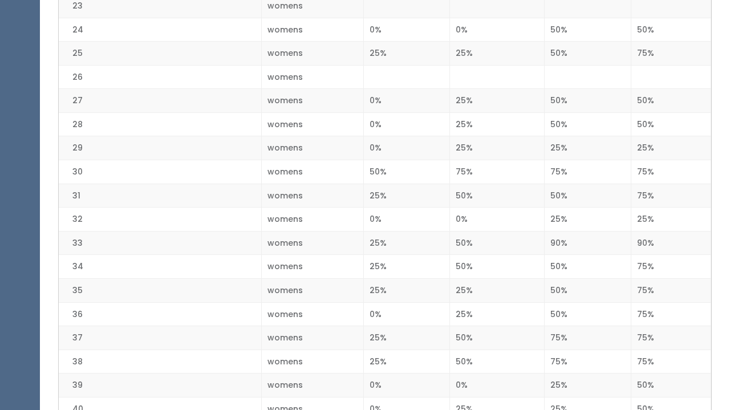
click at [647, 351] on td "75%" at bounding box center [671, 361] width 80 height 24
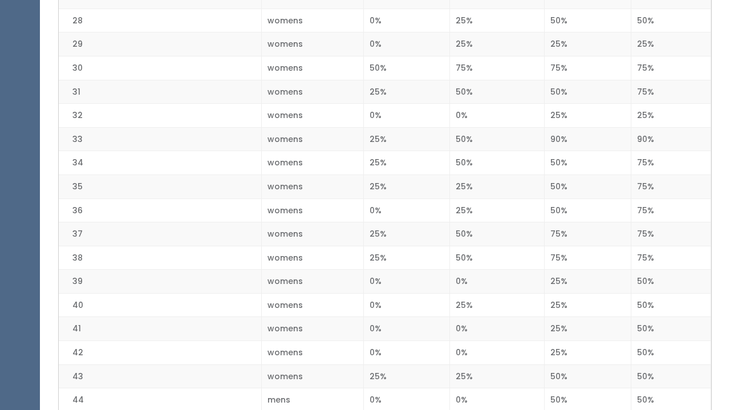
scroll to position [937, 0]
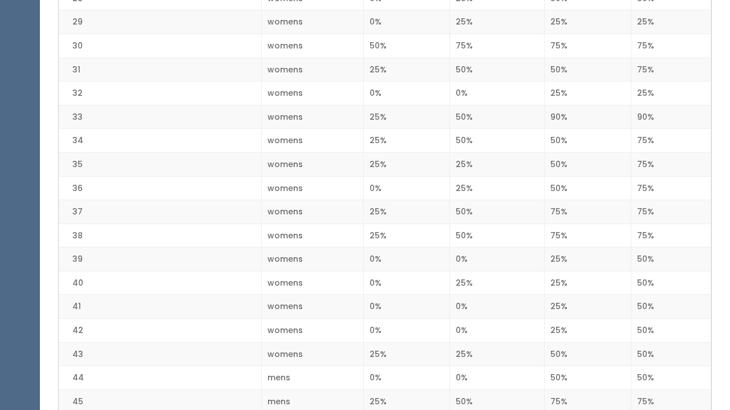
click at [642, 129] on td "75%" at bounding box center [671, 141] width 80 height 24
click at [647, 152] on td "75%" at bounding box center [671, 164] width 80 height 24
click at [646, 176] on td "75%" at bounding box center [671, 188] width 80 height 24
click at [646, 200] on td "75%" at bounding box center [671, 212] width 80 height 24
click at [646, 223] on td "75%" at bounding box center [671, 235] width 80 height 24
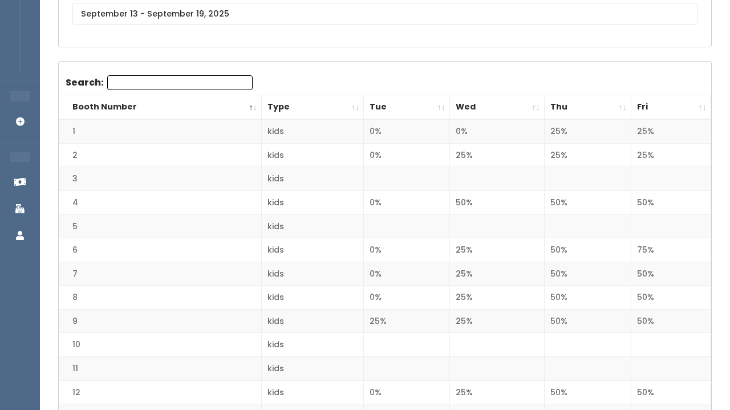
scroll to position [186, 0]
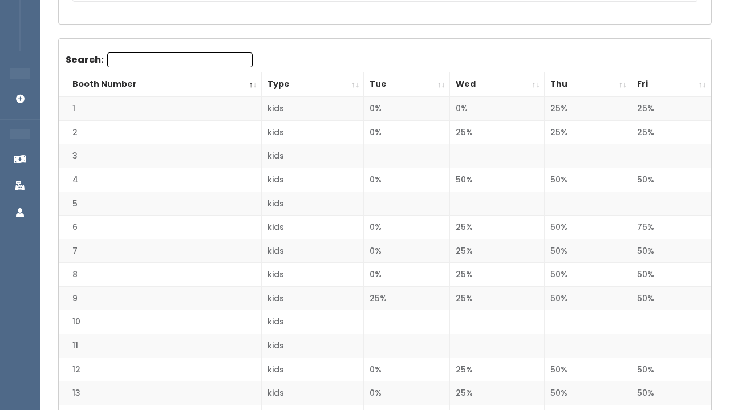
click at [647, 221] on td "75%" at bounding box center [671, 228] width 80 height 24
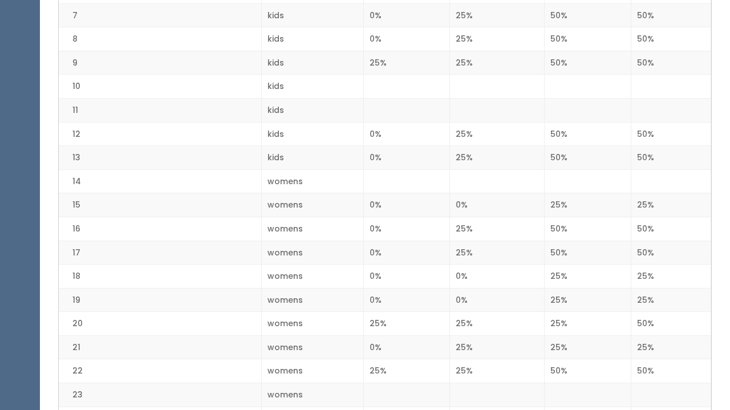
scroll to position [422, 0]
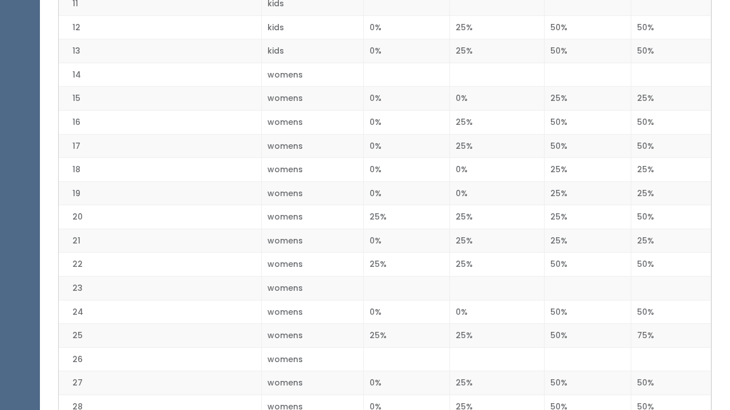
click at [649, 325] on td "75%" at bounding box center [671, 336] width 80 height 24
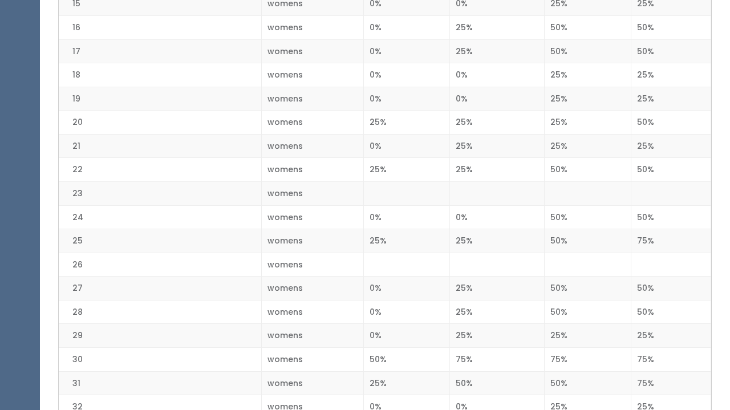
scroll to position [631, 0]
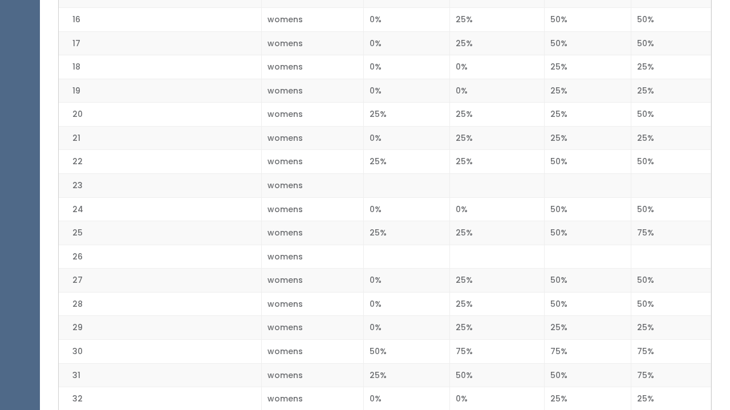
click at [649, 341] on td "75%" at bounding box center [671, 352] width 80 height 24
click at [649, 363] on td "75%" at bounding box center [671, 375] width 80 height 24
click at [657, 247] on td "75%" at bounding box center [671, 257] width 80 height 24
click at [657, 268] on td "75%" at bounding box center [671, 280] width 80 height 24
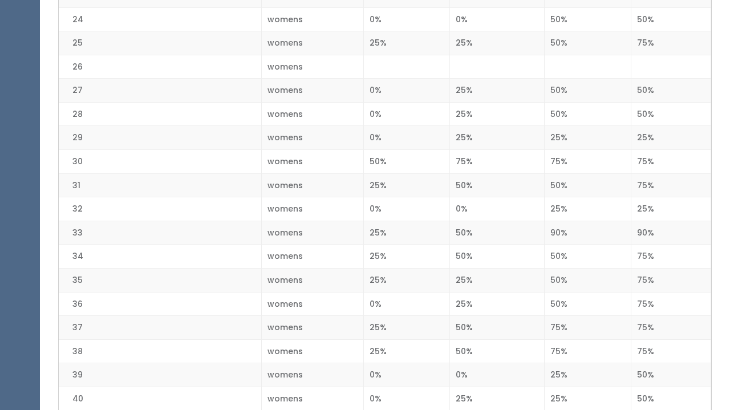
click at [655, 297] on td "75%" at bounding box center [671, 304] width 80 height 24
click at [655, 318] on td "75%" at bounding box center [671, 328] width 80 height 24
click at [655, 339] on td "75%" at bounding box center [671, 351] width 80 height 24
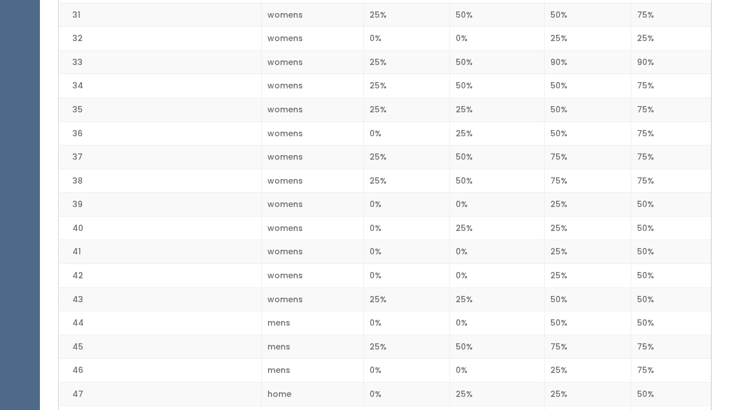
click at [655, 338] on td "75%" at bounding box center [671, 347] width 80 height 24
click at [655, 359] on td "75%" at bounding box center [671, 371] width 80 height 24
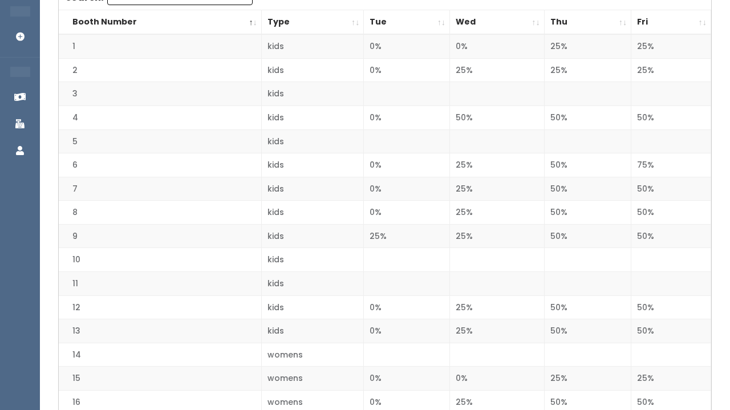
scroll to position [243, 0]
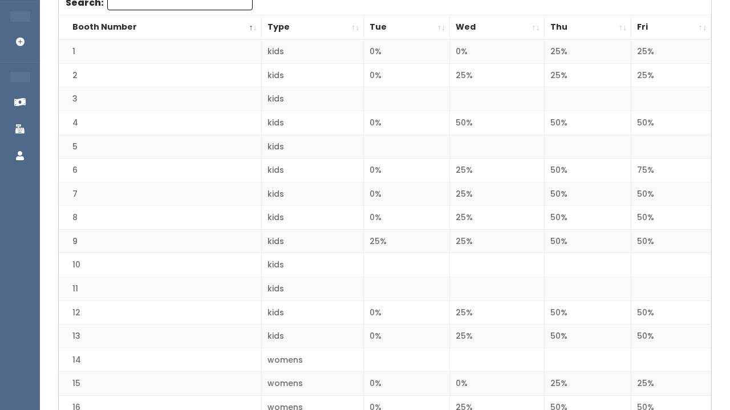
click at [640, 100] on td at bounding box center [671, 99] width 80 height 24
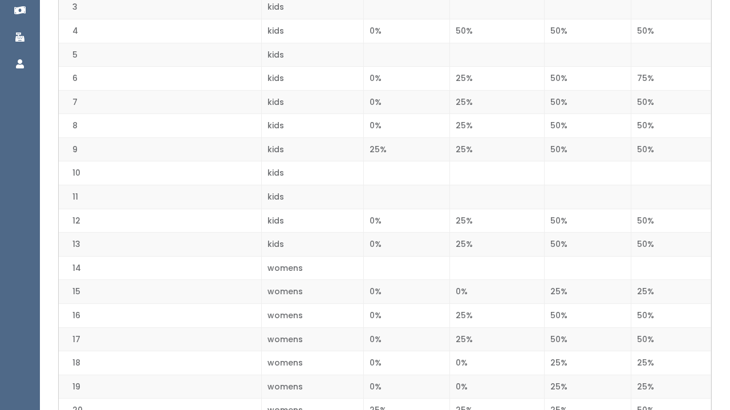
scroll to position [338, 0]
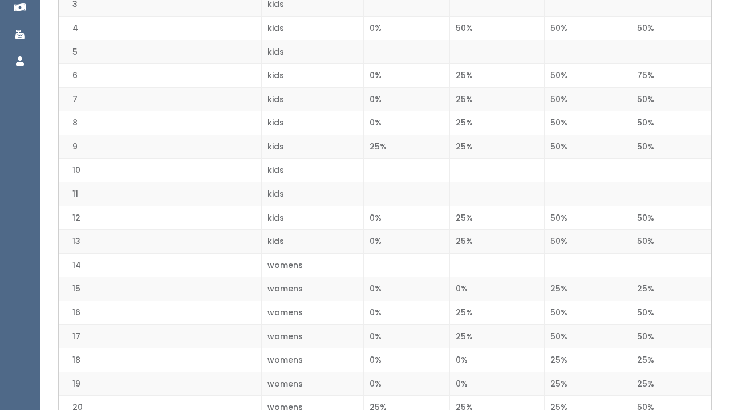
click at [660, 258] on td at bounding box center [671, 265] width 80 height 24
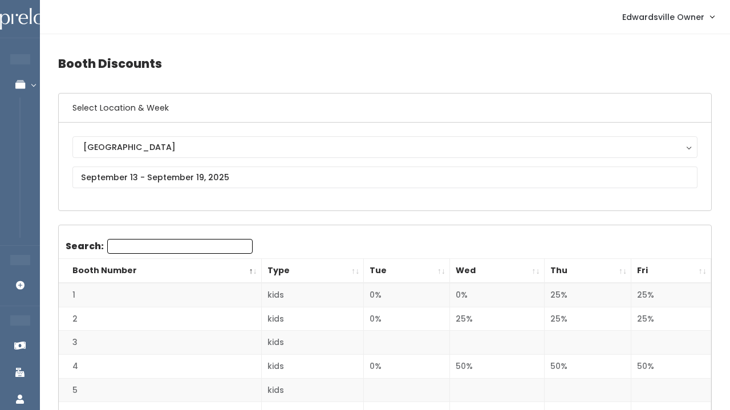
scroll to position [0, 0]
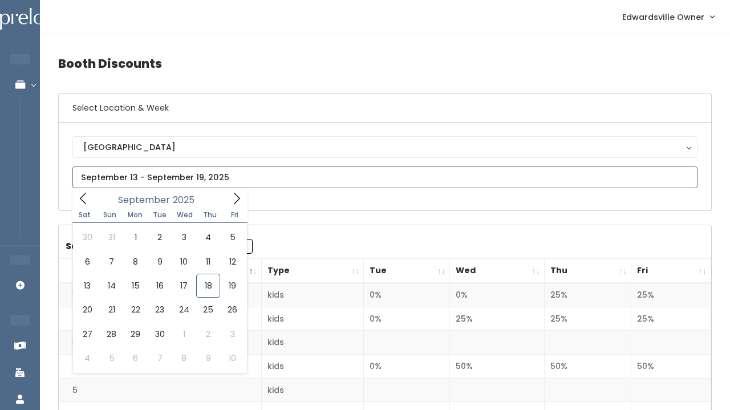
click at [133, 176] on input "text" at bounding box center [384, 177] width 625 height 22
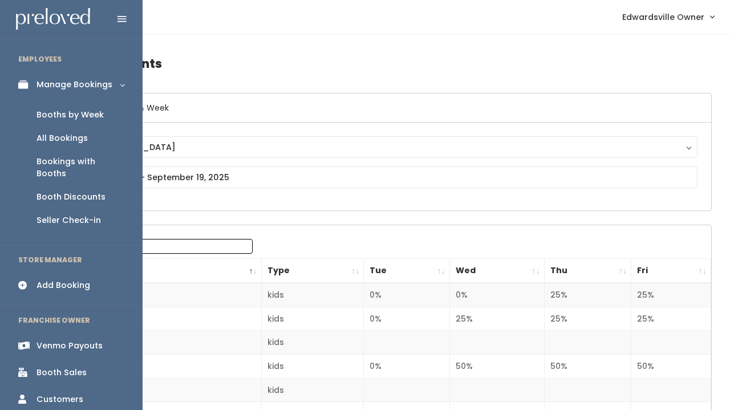
click at [61, 367] on div "Booth Sales" at bounding box center [61, 373] width 50 height 12
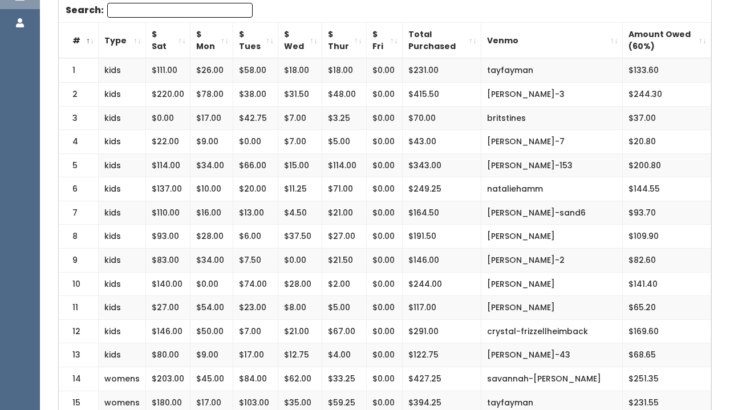
scroll to position [236, 0]
